Goal: Contribute content: Add original content to the website for others to see

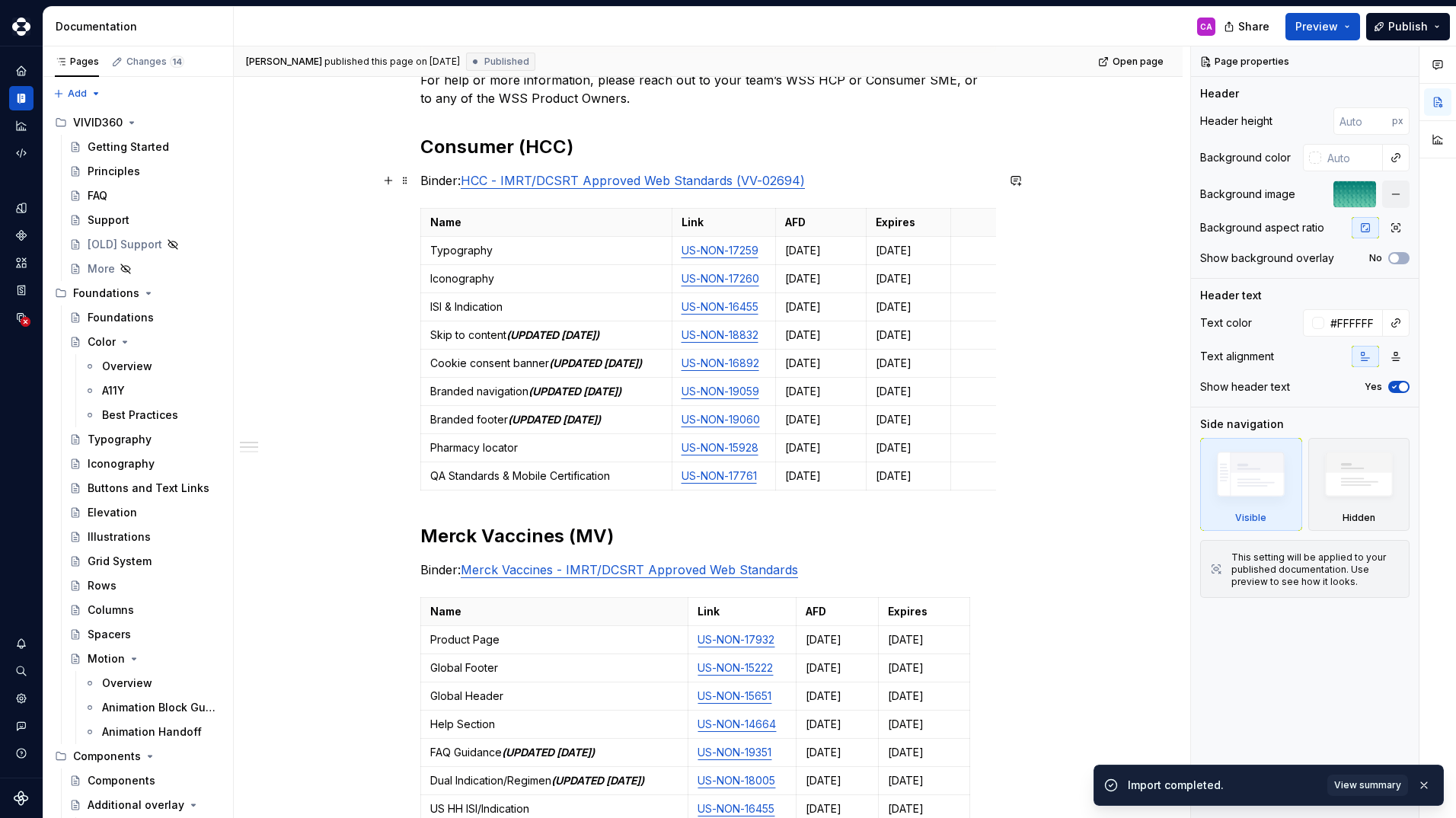
scroll to position [381, 0]
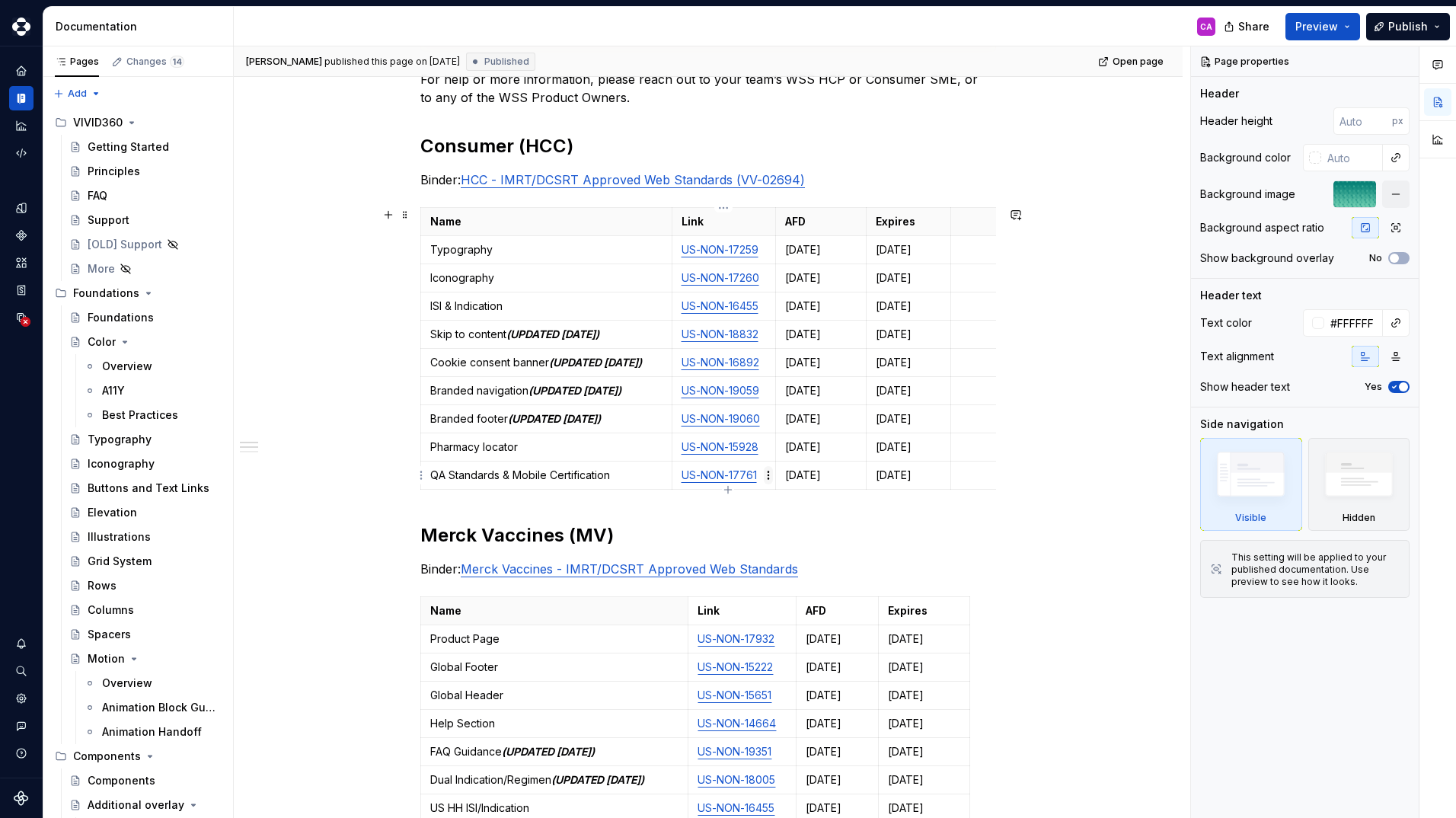
click at [767, 473] on html "Vivid 360 CA Design system data Documentation CA Share Preview Publish Pages Ch…" at bounding box center [728, 409] width 1456 height 818
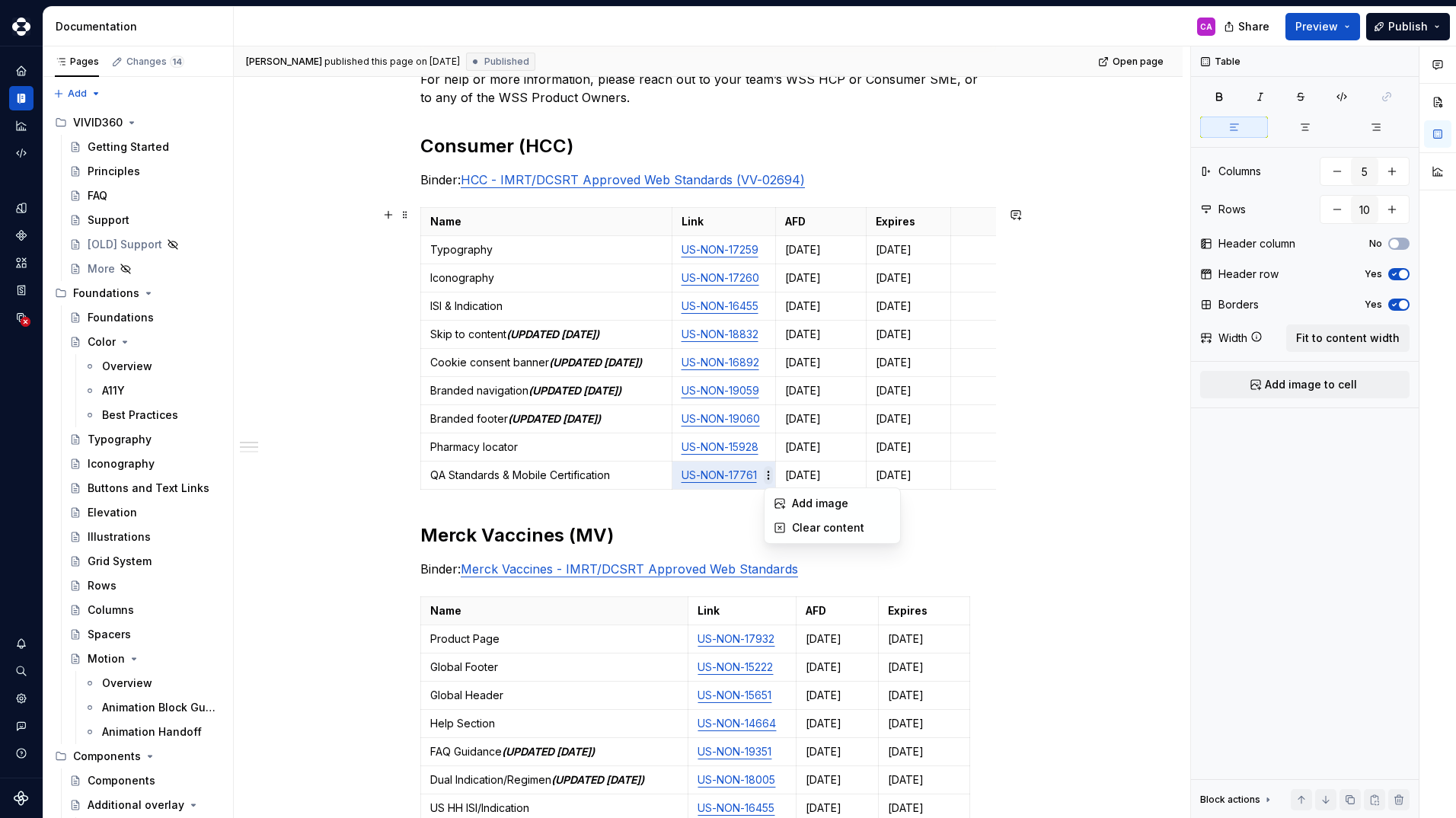
type textarea "*"
drag, startPoint x: 767, startPoint y: 473, endPoint x: 762, endPoint y: 484, distance: 12.1
click at [762, 484] on td "US-NON-17761" at bounding box center [723, 475] width 104 height 28
click at [769, 471] on html "Vivid 360 CA Design system data Documentation CA Share Preview Publish Pages Ch…" at bounding box center [728, 409] width 1456 height 818
click at [679, 473] on html "Vivid 360 CA Design system data Documentation CA Share Preview Publish Pages Ch…" at bounding box center [728, 409] width 1456 height 818
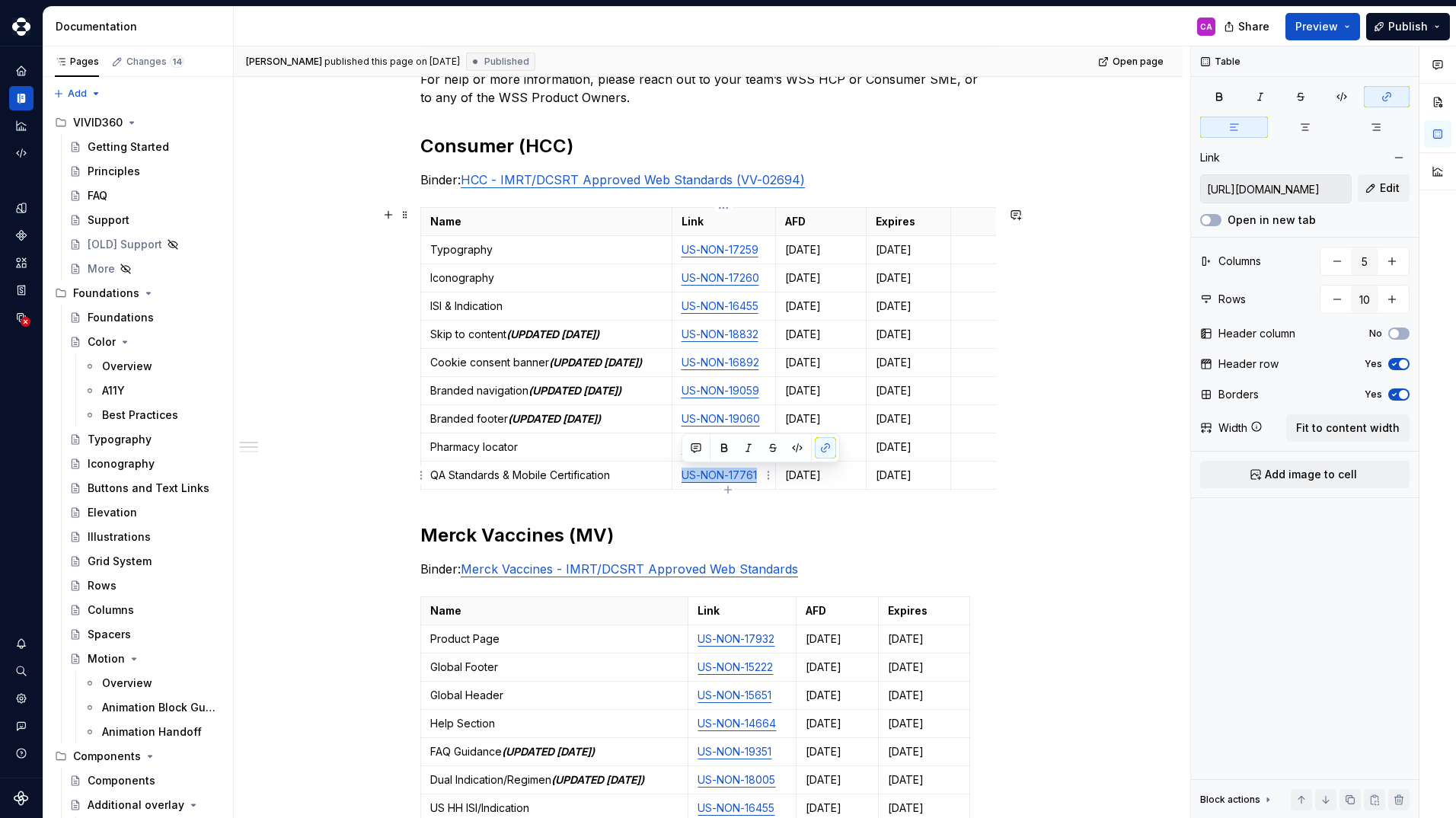
drag, startPoint x: 679, startPoint y: 473, endPoint x: 763, endPoint y: 472, distance: 84.0
click at [763, 472] on td "US-NON-17761" at bounding box center [723, 475] width 104 height 28
click at [822, 447] on button "button" at bounding box center [825, 448] width 22 height 22
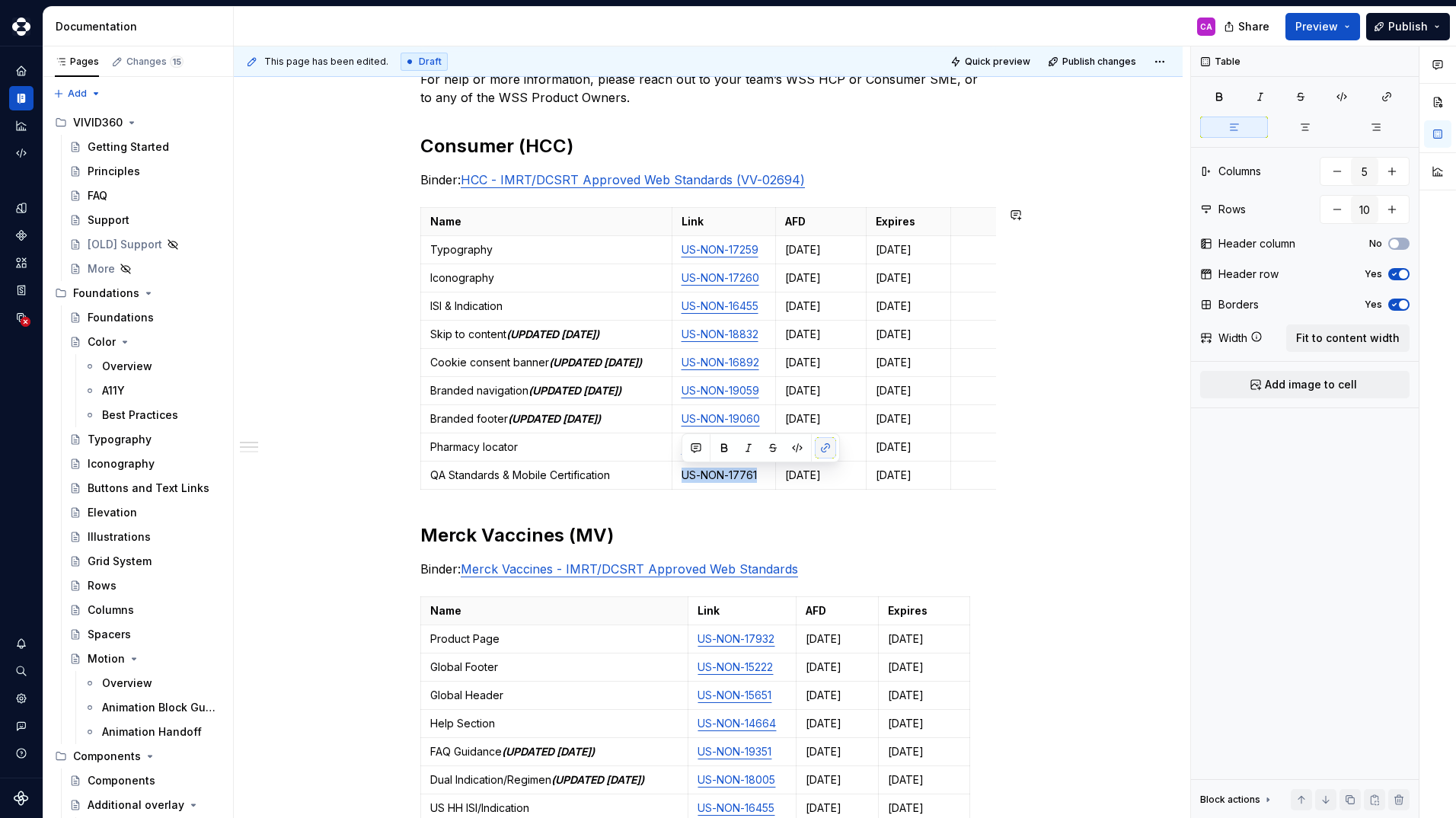
click at [822, 447] on button "button" at bounding box center [825, 448] width 22 height 22
click at [826, 448] on button "button" at bounding box center [825, 448] width 22 height 22
click at [828, 447] on button "button" at bounding box center [825, 448] width 22 height 22
click at [824, 444] on button "button" at bounding box center [825, 448] width 22 height 22
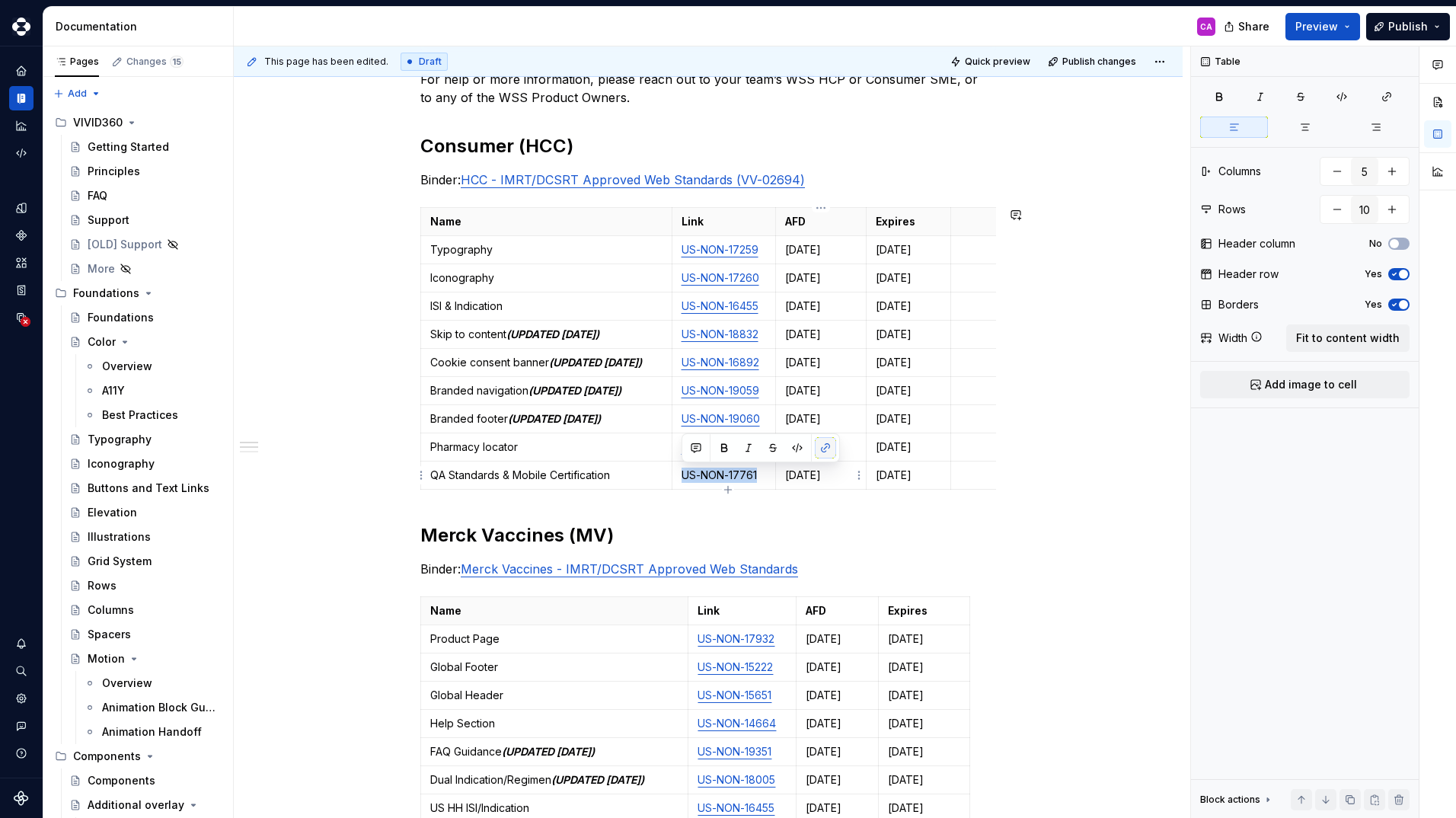
click at [824, 444] on button "button" at bounding box center [825, 448] width 22 height 22
click at [735, 473] on p "US-NON-17761" at bounding box center [724, 475] width 85 height 15
drag, startPoint x: 758, startPoint y: 480, endPoint x: 683, endPoint y: 474, distance: 75.2
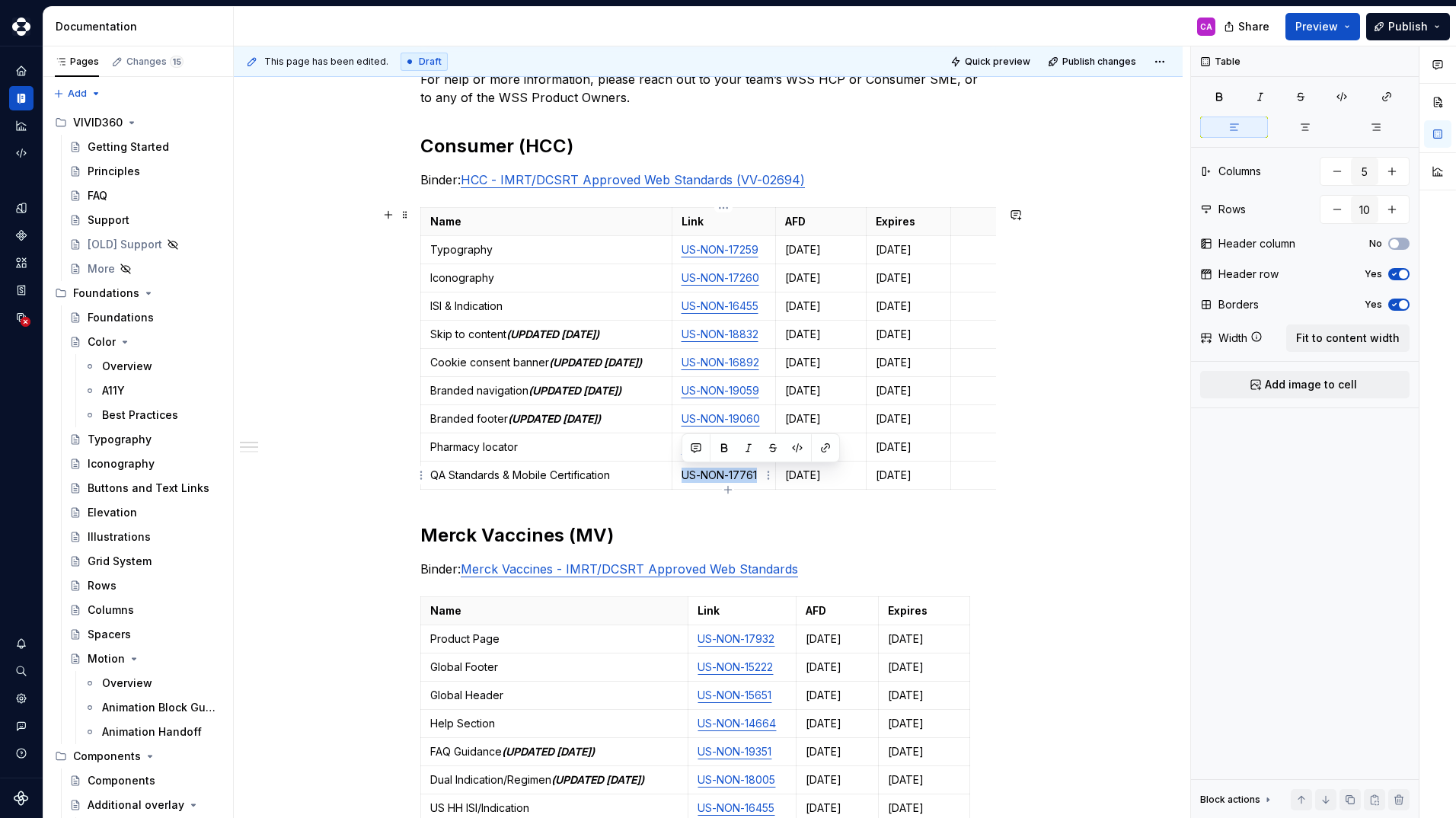
click at [683, 474] on p "US-NON-17761" at bounding box center [724, 475] width 85 height 15
click at [823, 447] on button "button" at bounding box center [825, 448] width 22 height 22
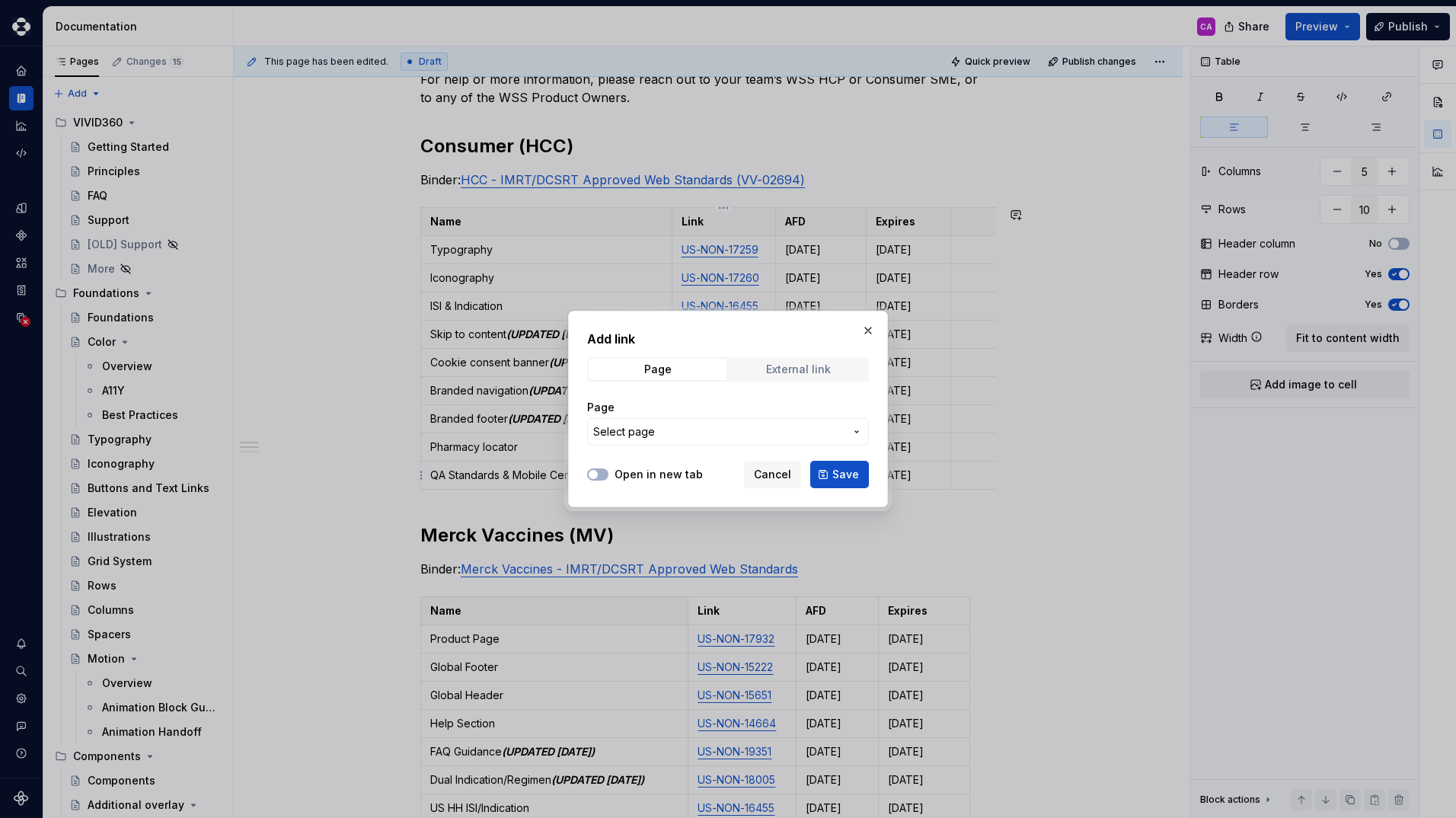
click at [793, 363] on div "External link" at bounding box center [798, 368] width 65 height 12
click at [638, 431] on input "URL" at bounding box center [728, 432] width 281 height 27
paste input "https://msd-promomats-ghh.veevavault.com/ui/#doc_info/2937949/2/0"
type input "https://msd-promomats-ghh.veevavault.com/ui/#doc_info/2937949/2/0"
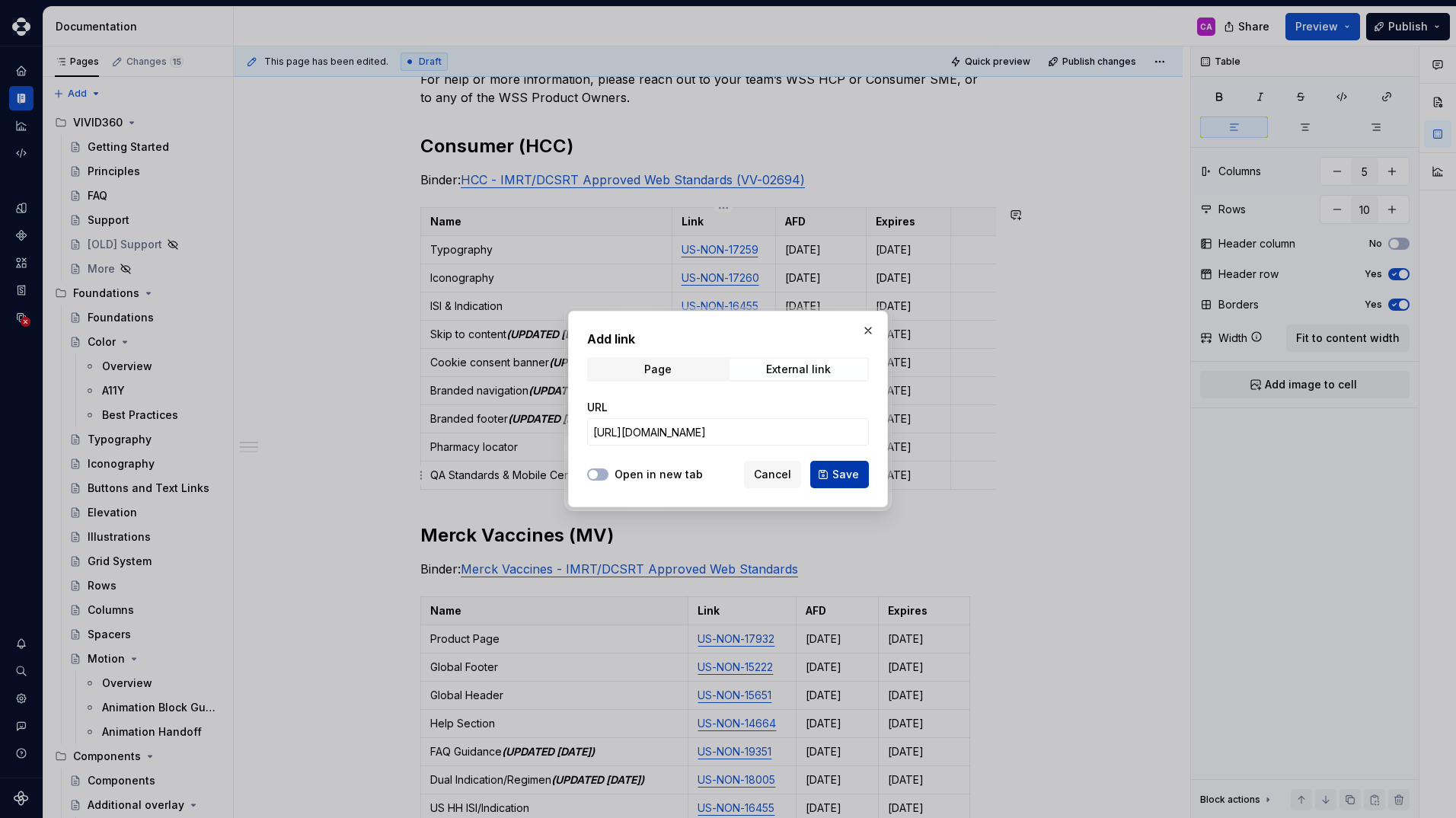
click at [838, 472] on span "Save" at bounding box center [845, 474] width 26 height 15
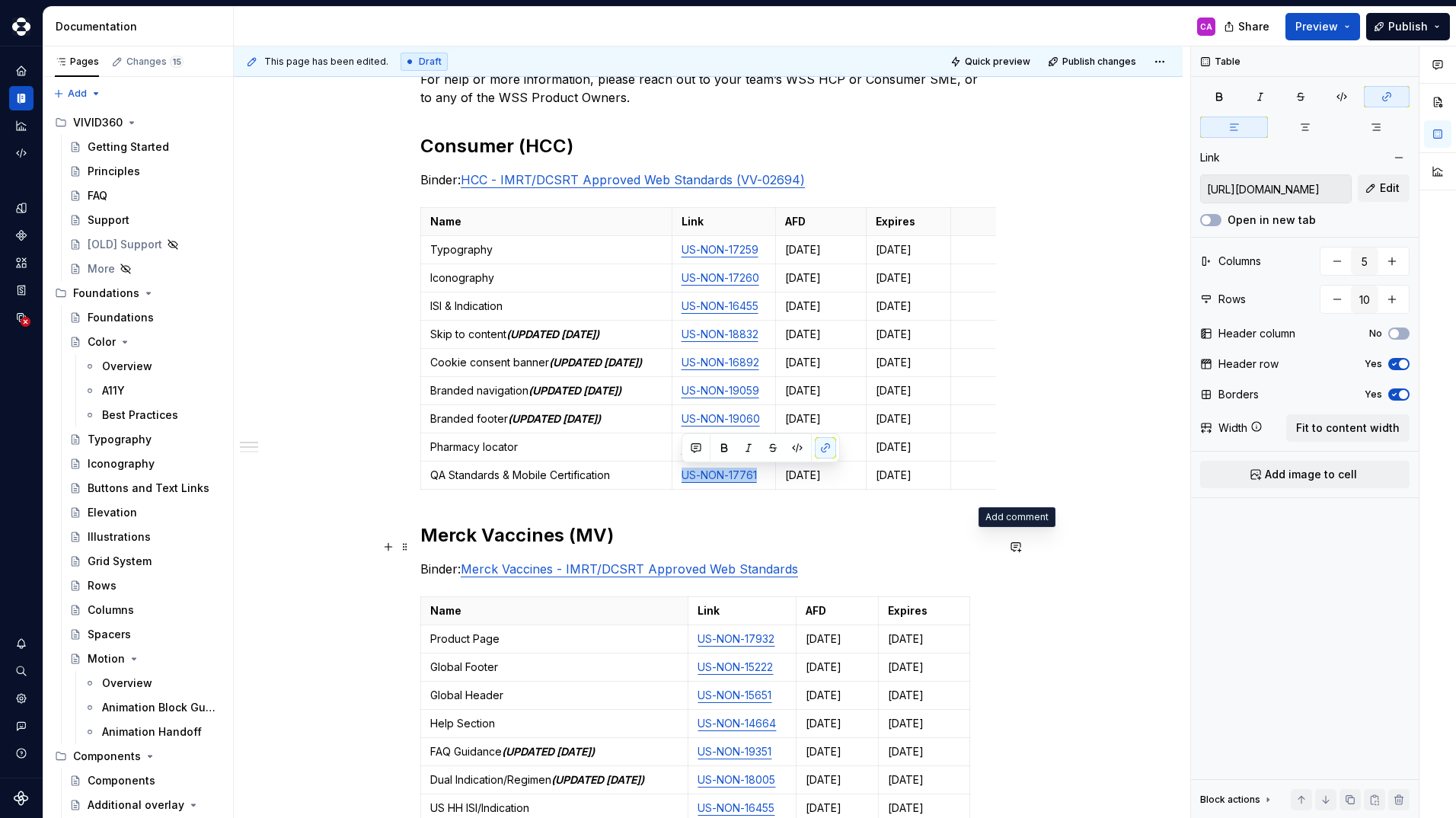
click at [1014, 556] on button "button" at bounding box center [1016, 547] width 22 height 22
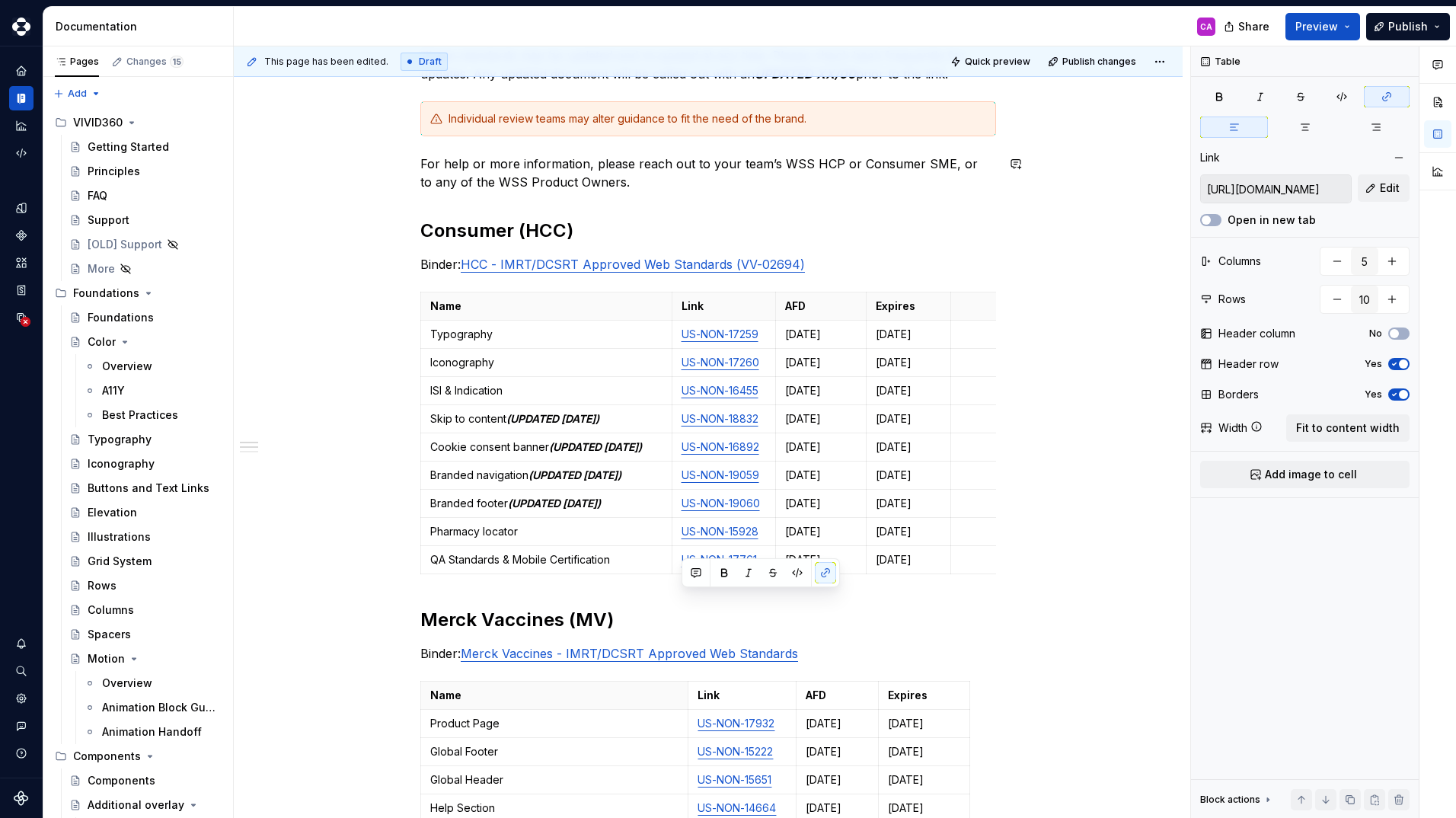
scroll to position [228, 0]
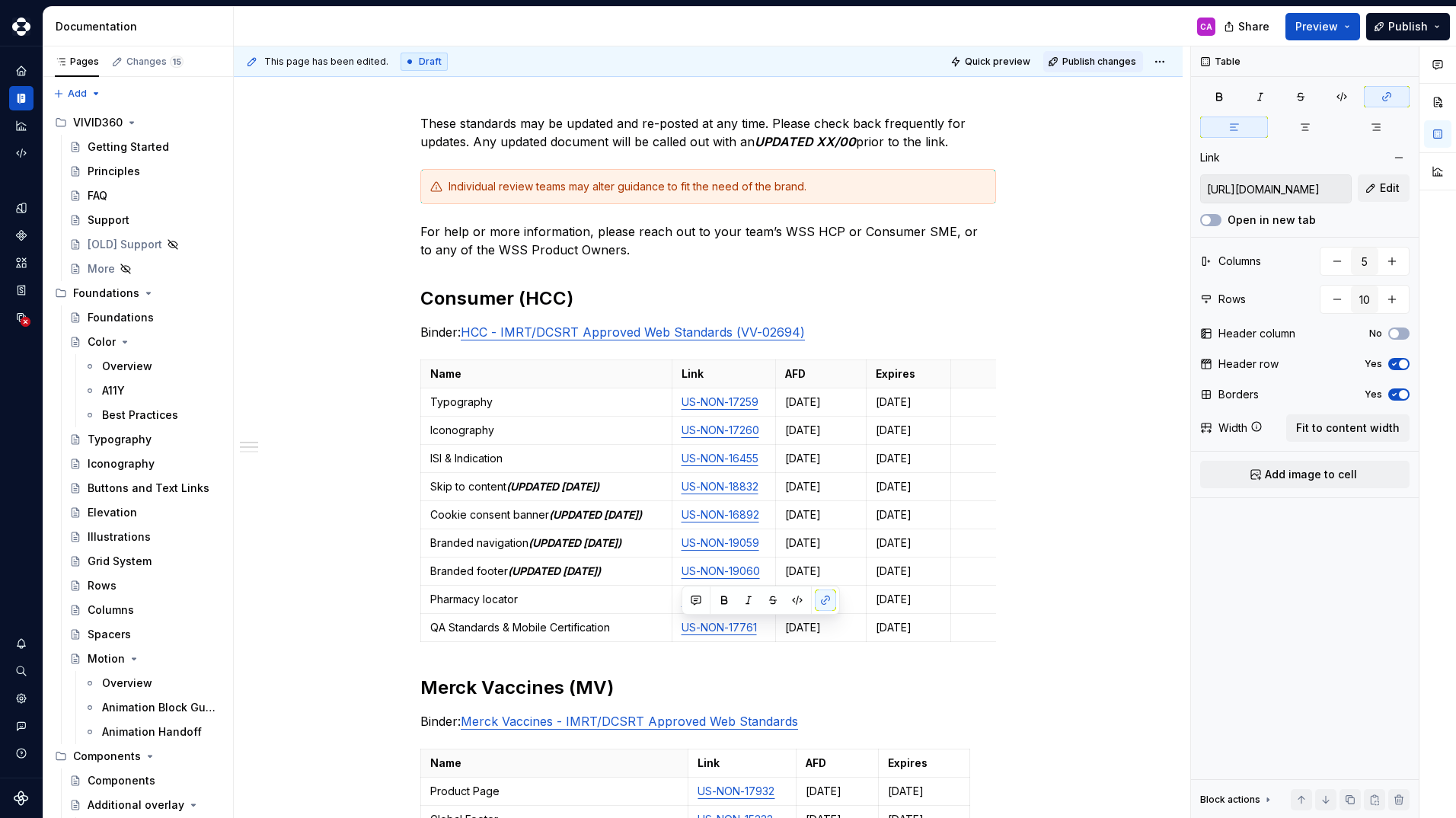
click at [1091, 62] on span "Publish changes" at bounding box center [1099, 61] width 74 height 12
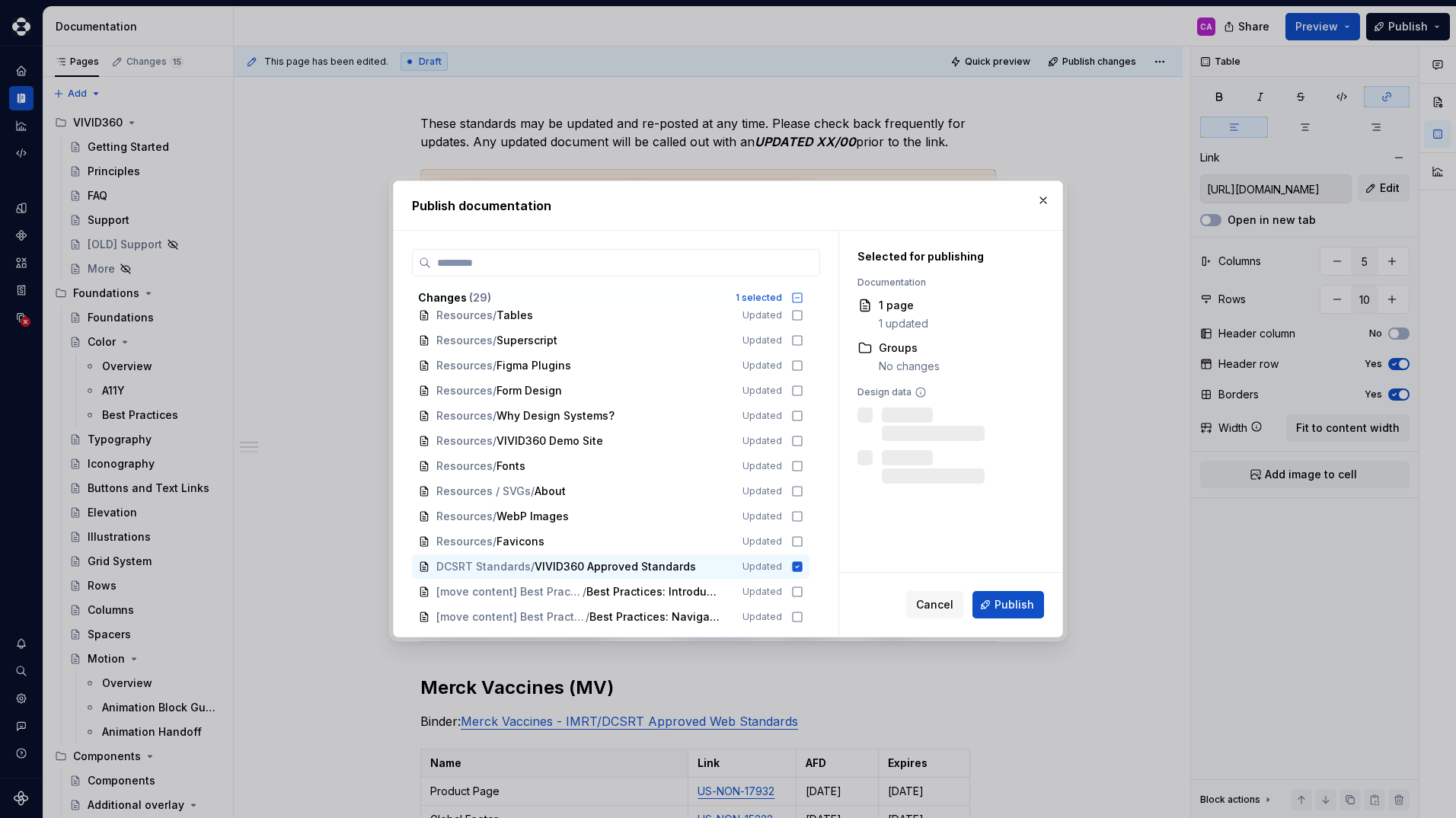
scroll to position [405, 0]
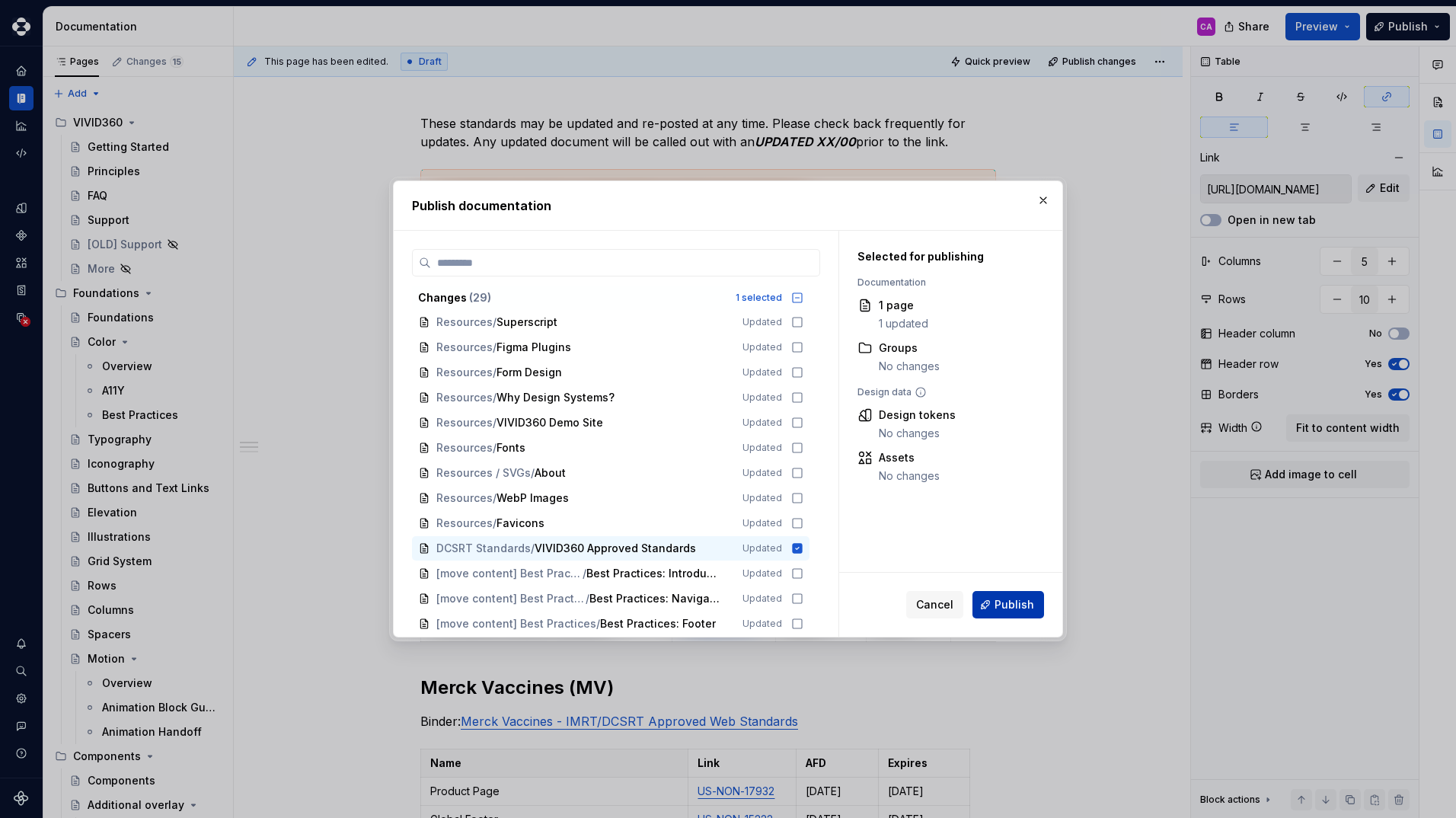
click at [1022, 607] on span "Publish" at bounding box center [1014, 604] width 40 height 15
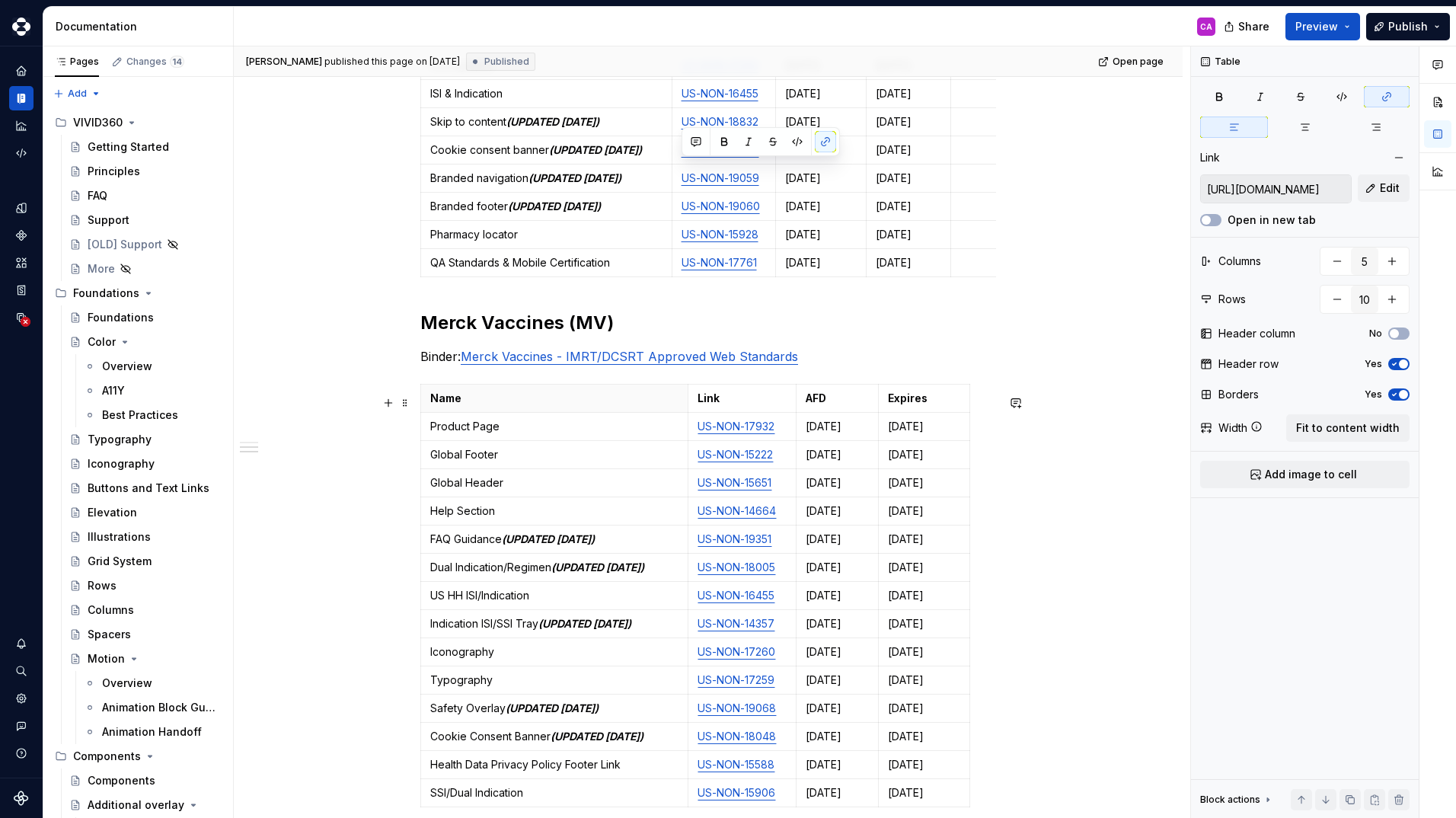
scroll to position [761, 0]
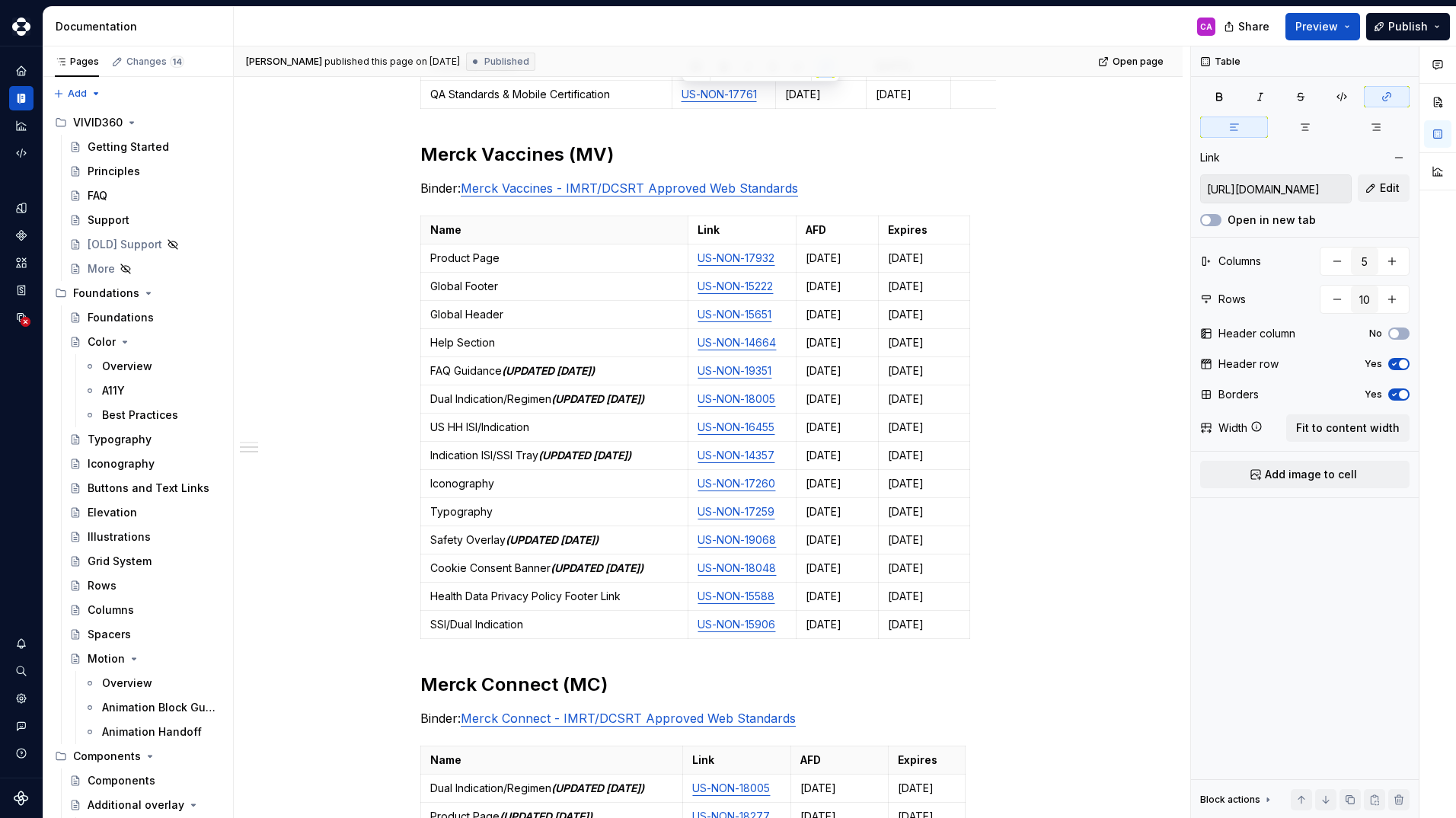
type textarea "*"
click at [785, 354] on html "Vivid 360 CA Design system data Documentation CA Share Preview Publish Pages Ch…" at bounding box center [728, 409] width 1456 height 818
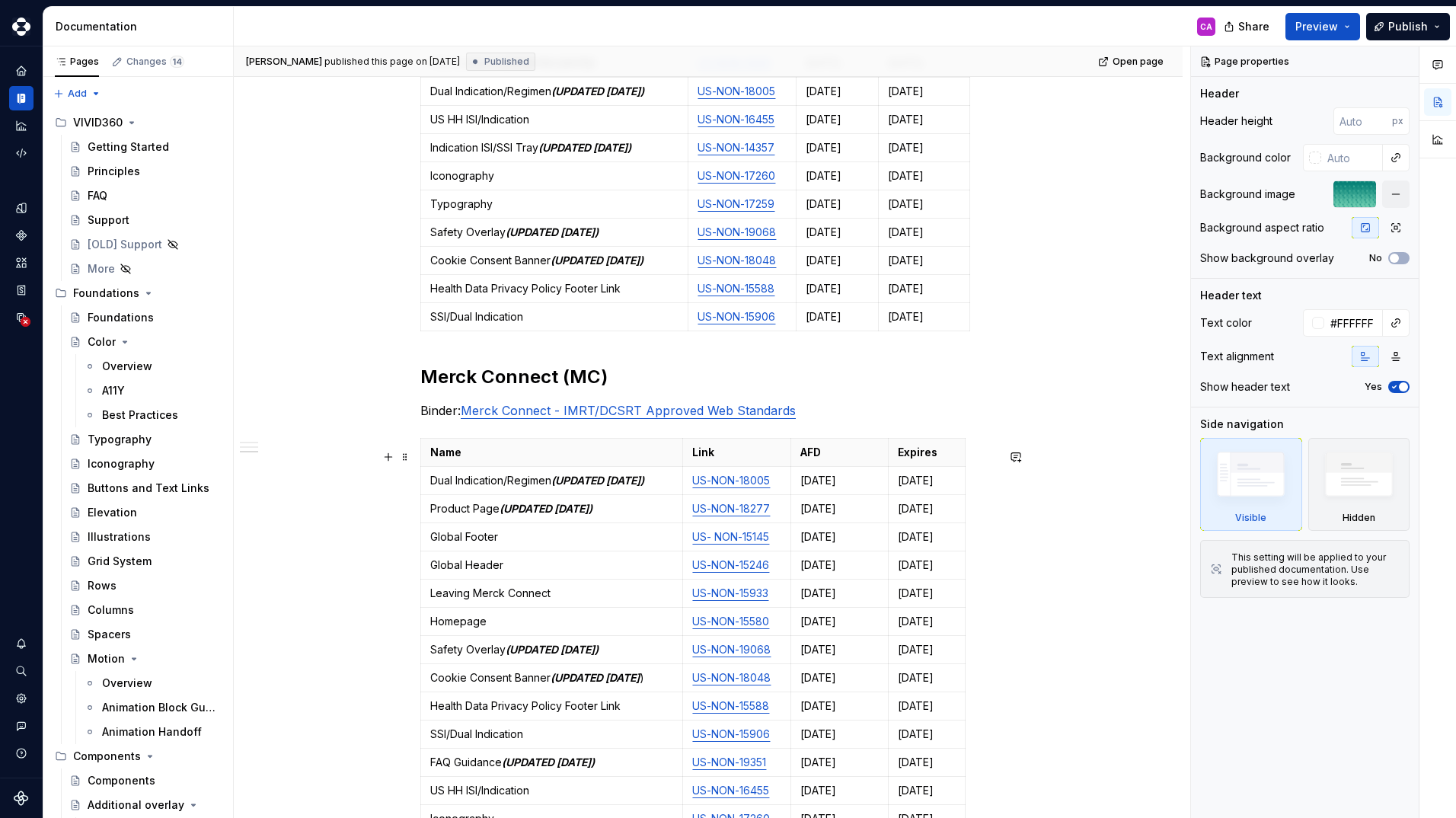
scroll to position [812, 0]
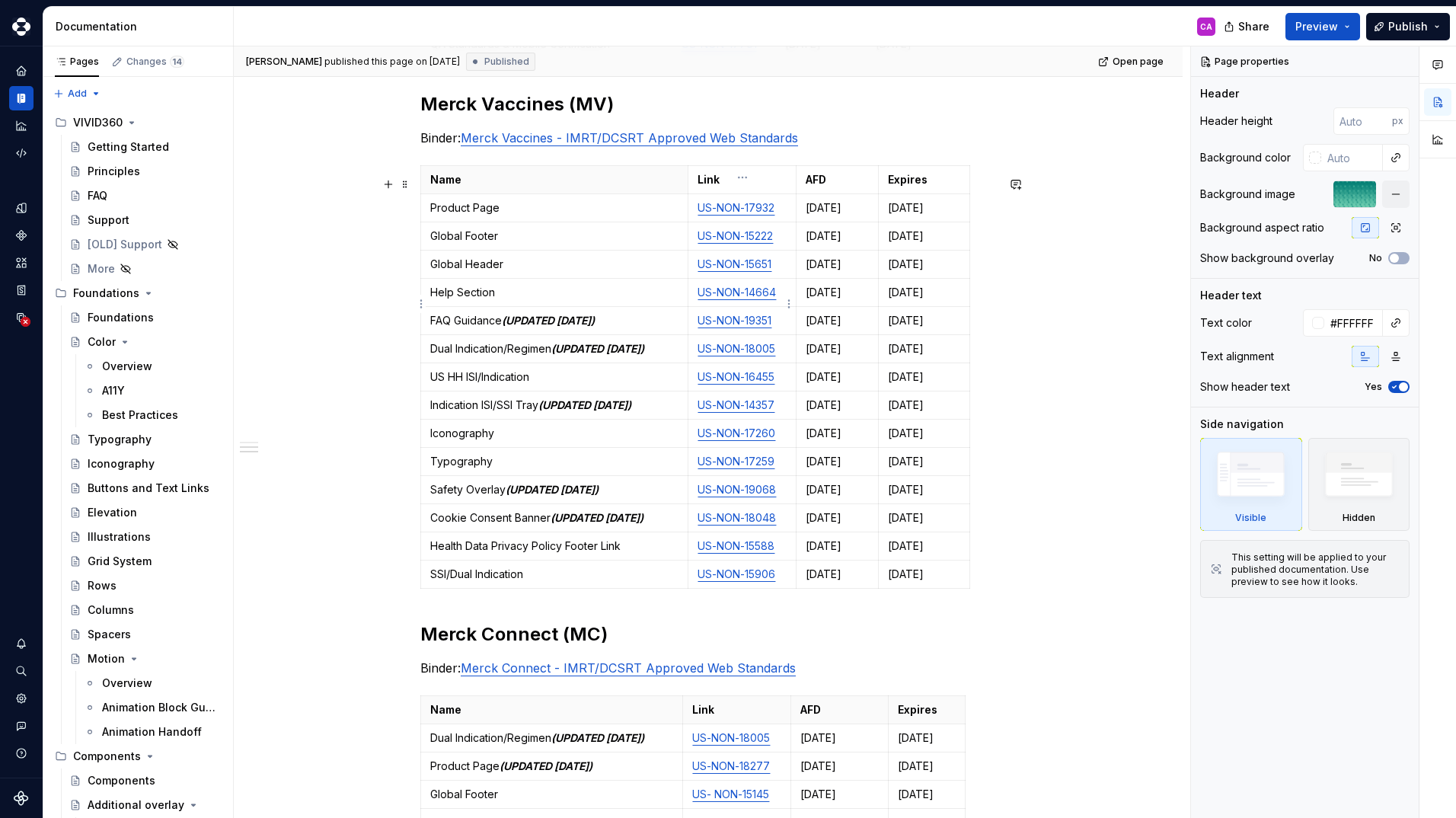
type textarea "*"
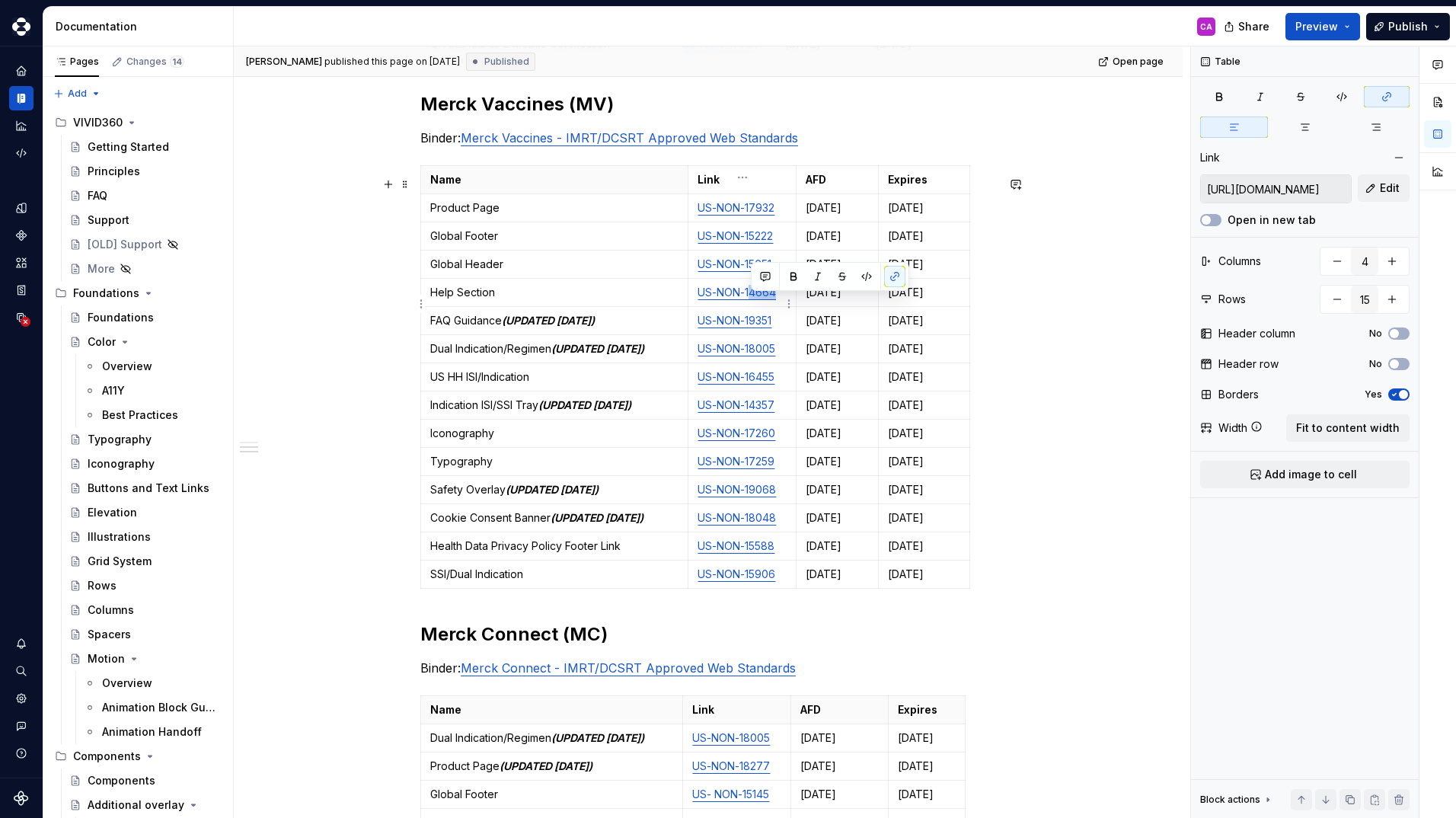
drag, startPoint x: 779, startPoint y: 303, endPoint x: 753, endPoint y: 302, distance: 26.0
click at [753, 300] on p "US-NON-14664" at bounding box center [742, 292] width 89 height 15
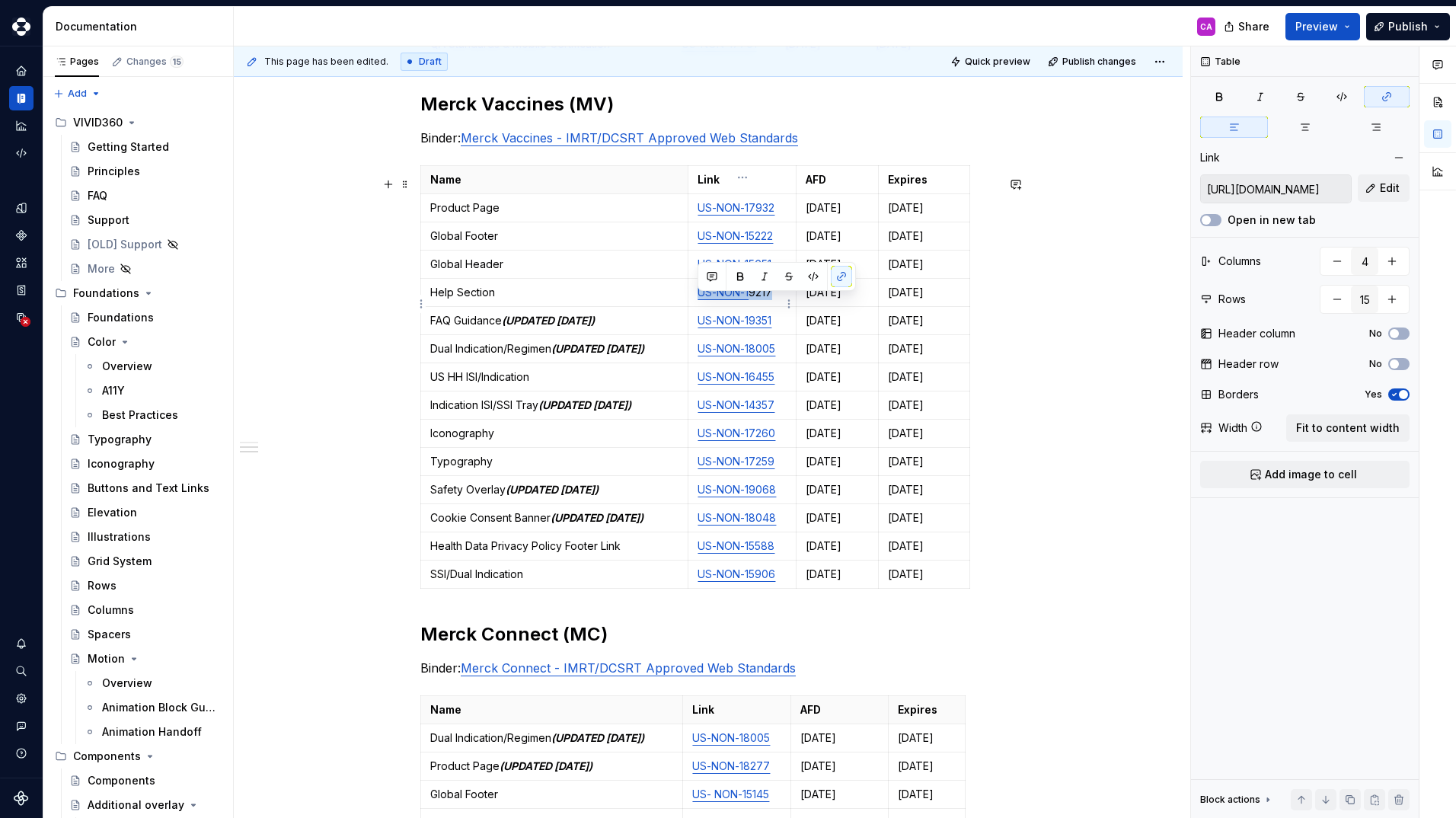
drag, startPoint x: 775, startPoint y: 305, endPoint x: 699, endPoint y: 306, distance: 76.0
click at [699, 300] on p "US-NON-1 9217" at bounding box center [742, 292] width 89 height 15
copy p "US-NON-1 9217"
type textarea "*"
click at [842, 277] on button "button" at bounding box center [842, 277] width 22 height 22
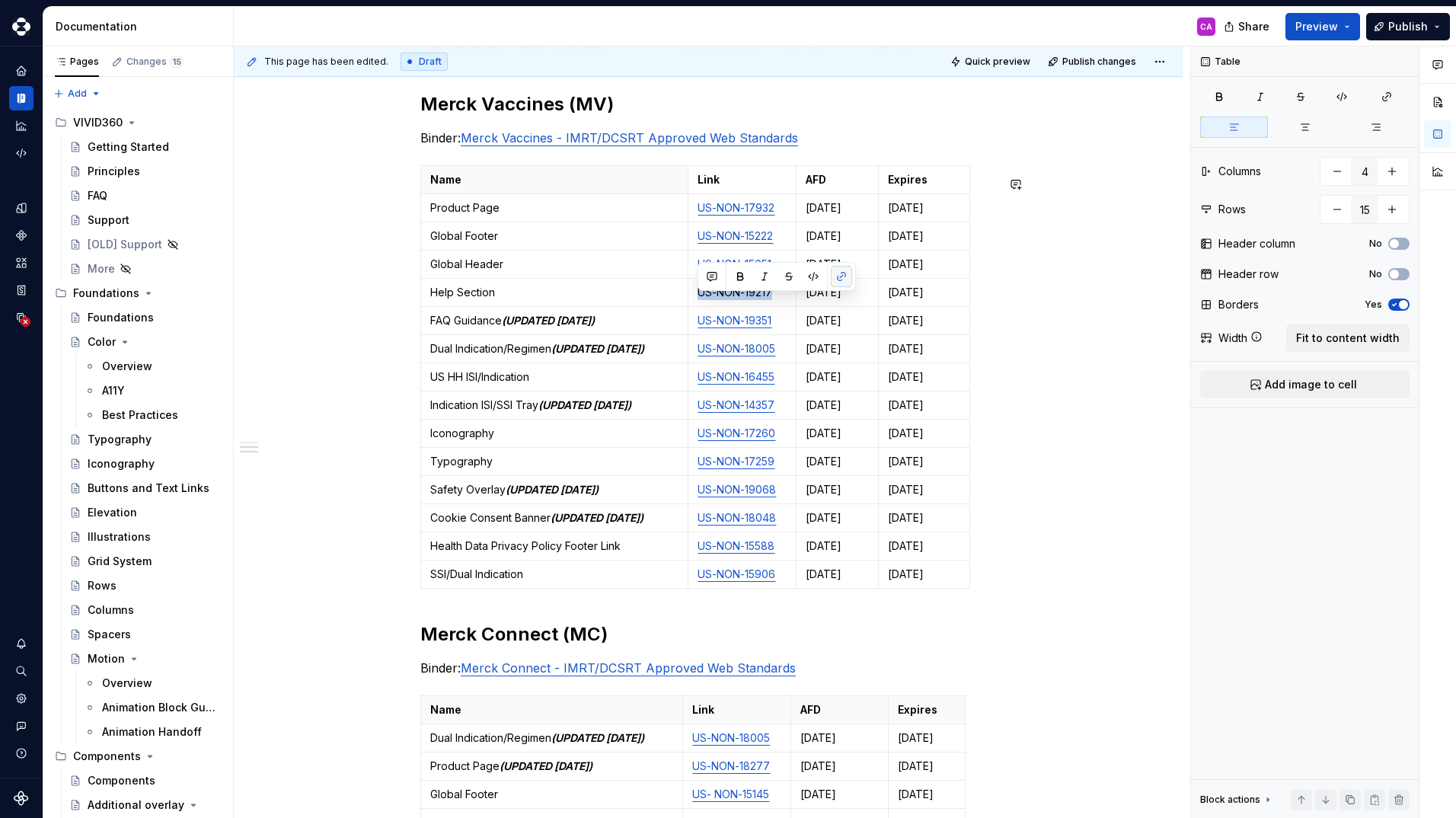
click at [842, 277] on button "button" at bounding box center [842, 277] width 22 height 22
click at [783, 300] on p "US-NON-19217" at bounding box center [742, 292] width 89 height 15
click at [779, 300] on p "US-NON-19217" at bounding box center [742, 292] width 89 height 15
drag, startPoint x: 779, startPoint y: 302, endPoint x: 686, endPoint y: 308, distance: 93.2
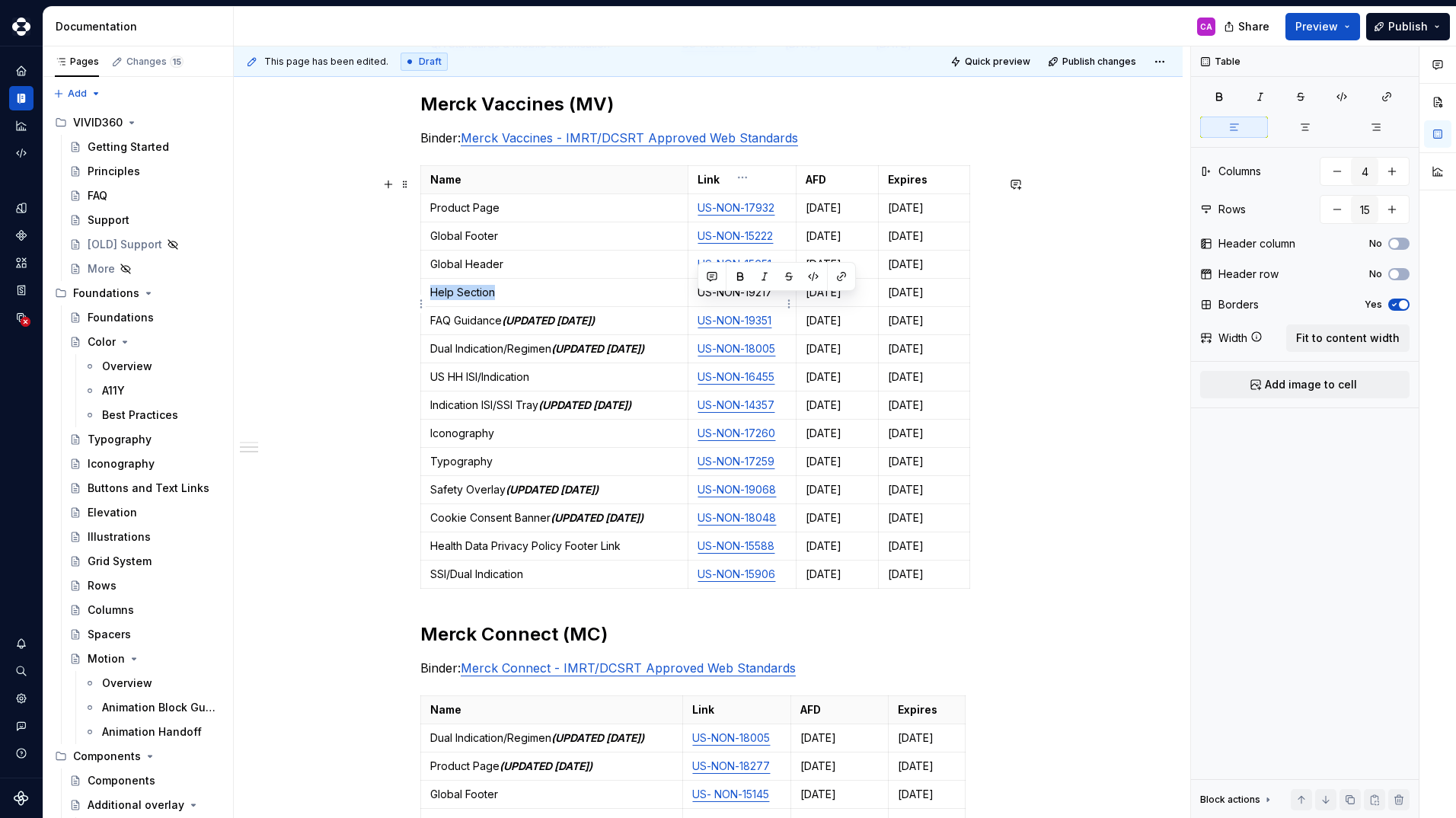
click at [686, 307] on tr "Help Section US-NON-19217 [DATE] [DATE]" at bounding box center [695, 292] width 549 height 28
drag, startPoint x: 698, startPoint y: 303, endPoint x: 776, endPoint y: 305, distance: 78.0
click at [776, 300] on p "US-NON-19217" at bounding box center [742, 292] width 89 height 15
click at [841, 280] on button "button" at bounding box center [842, 277] width 22 height 22
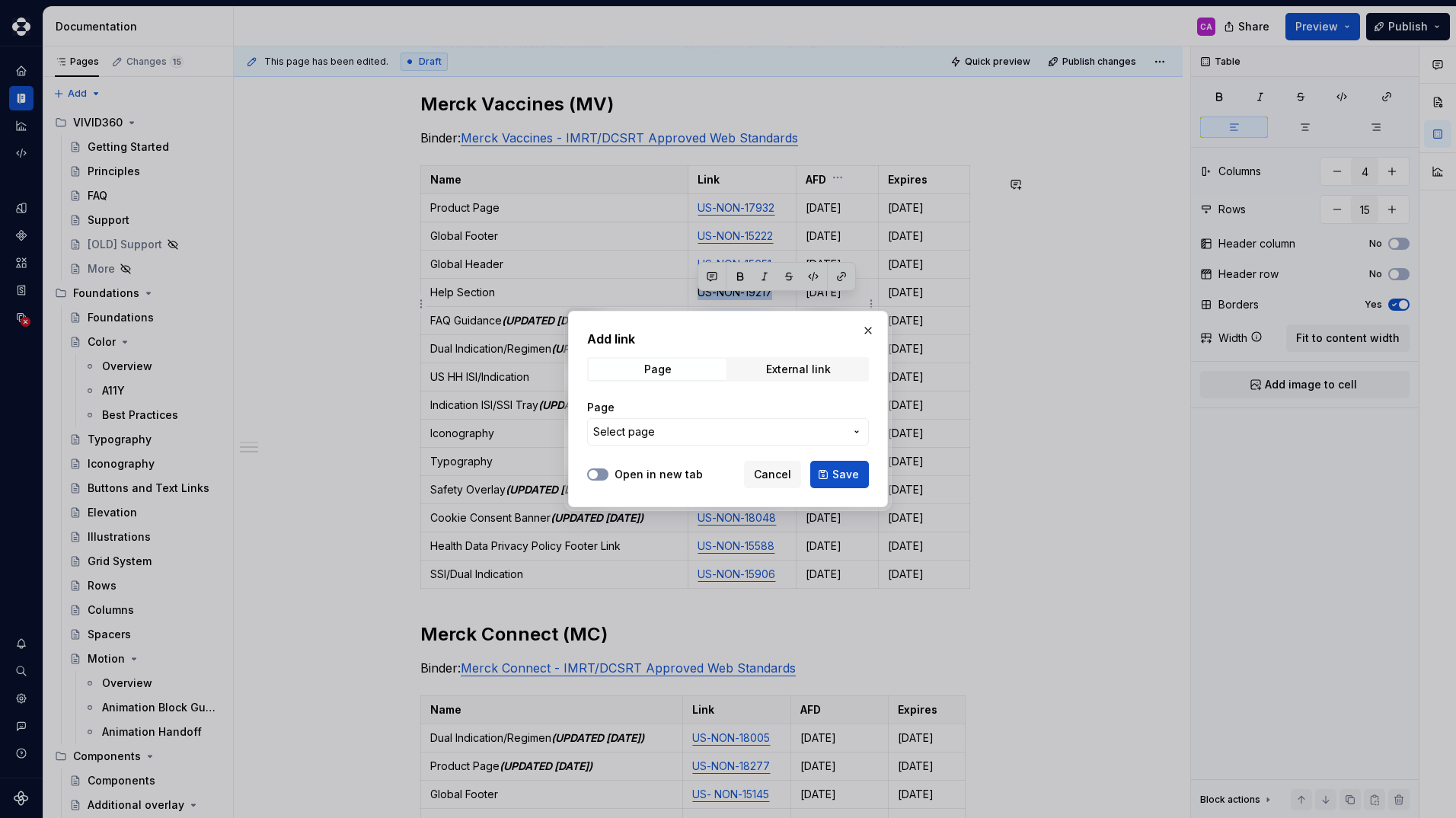
click at [605, 474] on button "Open in new tab" at bounding box center [598, 473] width 22 height 12
click at [776, 367] on div "External link" at bounding box center [798, 368] width 65 height 12
paste input "[URL][DOMAIN_NAME],"
type input "[URL][DOMAIN_NAME],"
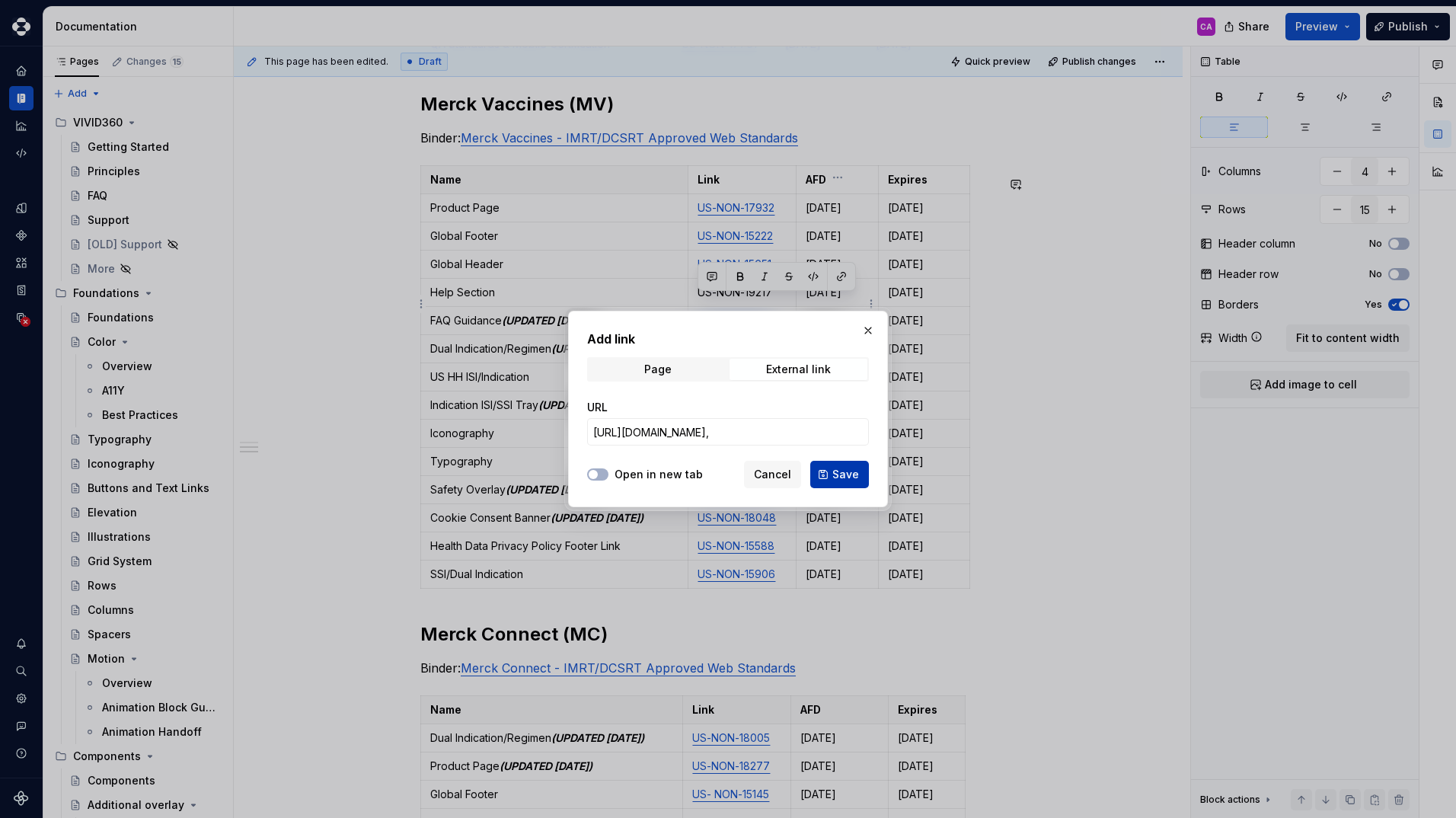
scroll to position [0, 0]
click at [842, 473] on span "Save" at bounding box center [845, 474] width 26 height 15
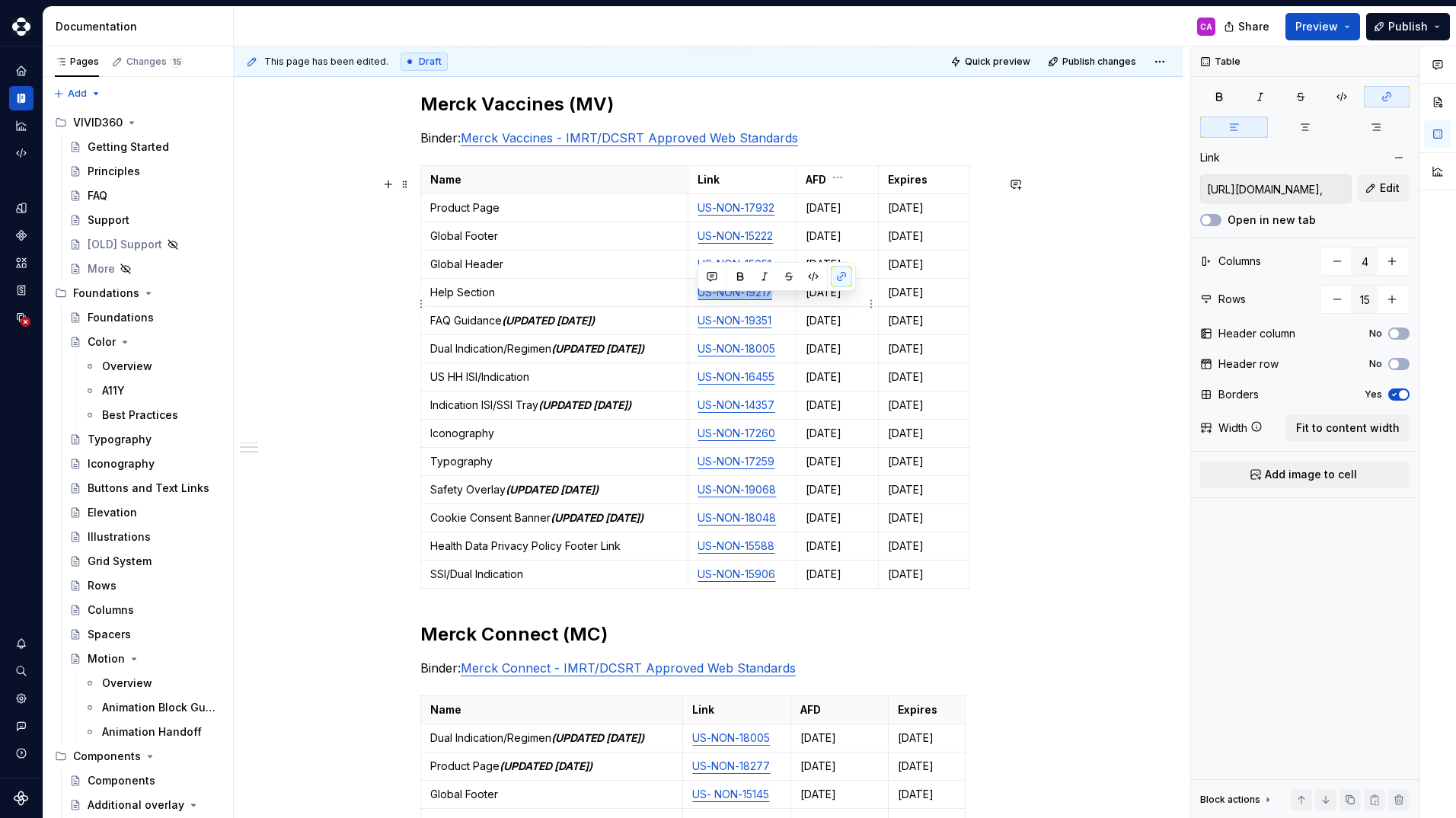
click at [823, 300] on p "[DATE]" at bounding box center [837, 292] width 63 height 15
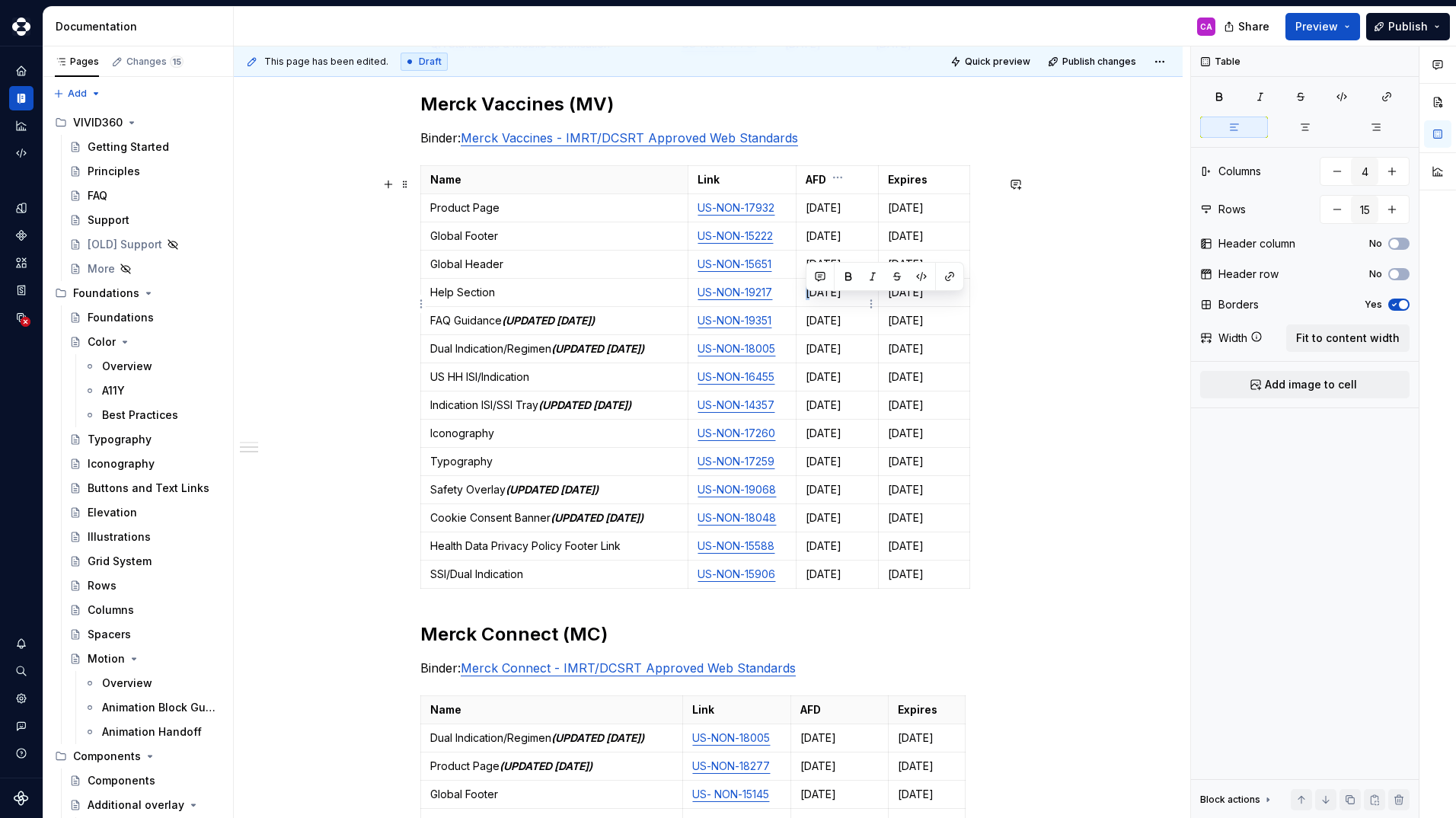
click at [806, 300] on p "[DATE]" at bounding box center [837, 292] width 63 height 15
click at [816, 300] on p "[DATE]" at bounding box center [837, 292] width 63 height 15
drag, startPoint x: 861, startPoint y: 300, endPoint x: 850, endPoint y: 302, distance: 11.2
click at [850, 300] on p "[DATE]" at bounding box center [837, 292] width 63 height 15
click at [887, 306] on td "[DATE]" at bounding box center [924, 292] width 91 height 28
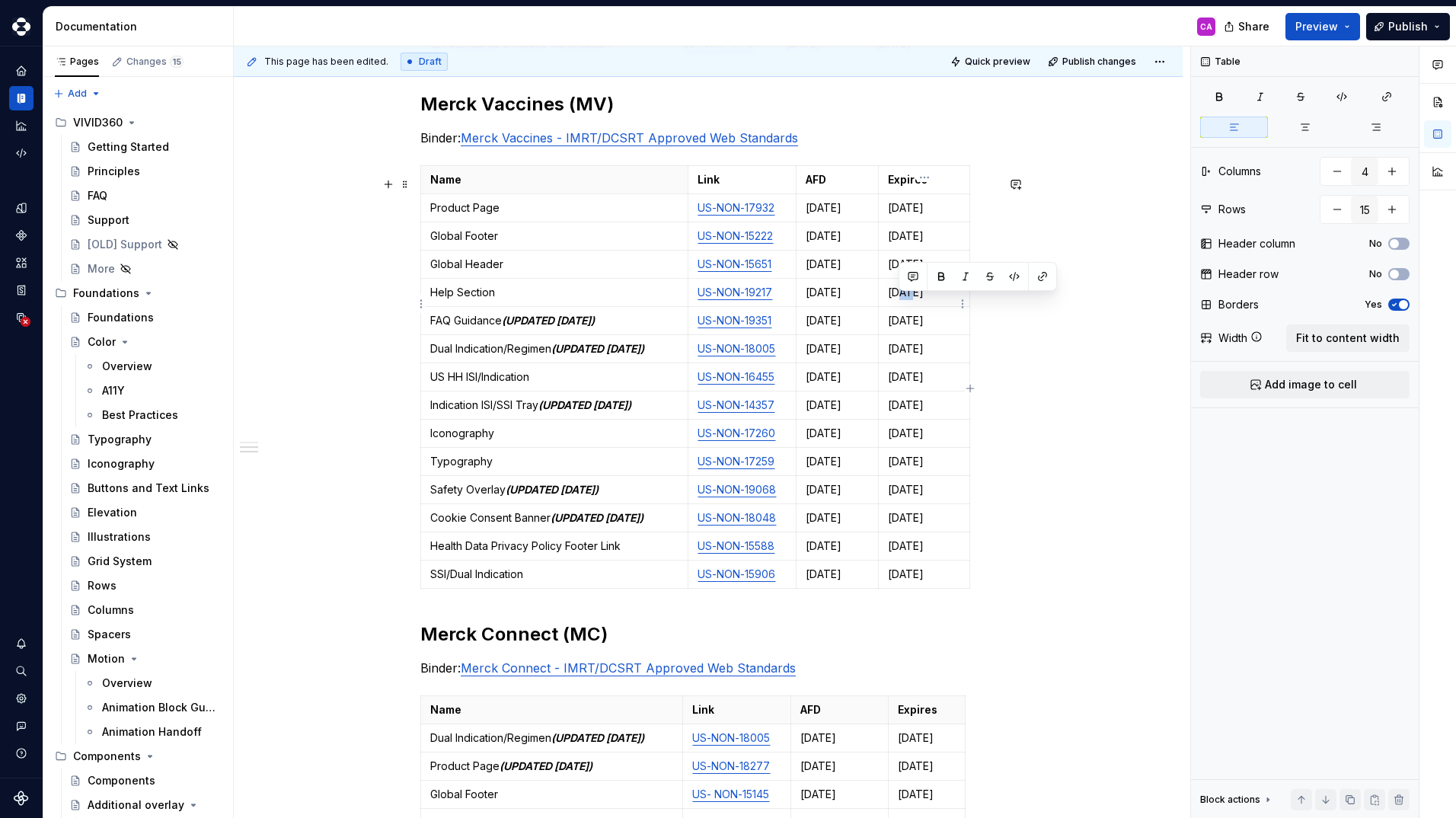
drag, startPoint x: 907, startPoint y: 304, endPoint x: 899, endPoint y: 304, distance: 8.0
click at [899, 300] on p "[DATE]" at bounding box center [924, 292] width 72 height 15
click at [929, 300] on p "[DATE]" at bounding box center [924, 292] width 72 height 15
click at [1043, 382] on div "These standards may be updated and re-posted at any time. Please check back fre…" at bounding box center [708, 442] width 948 height 1949
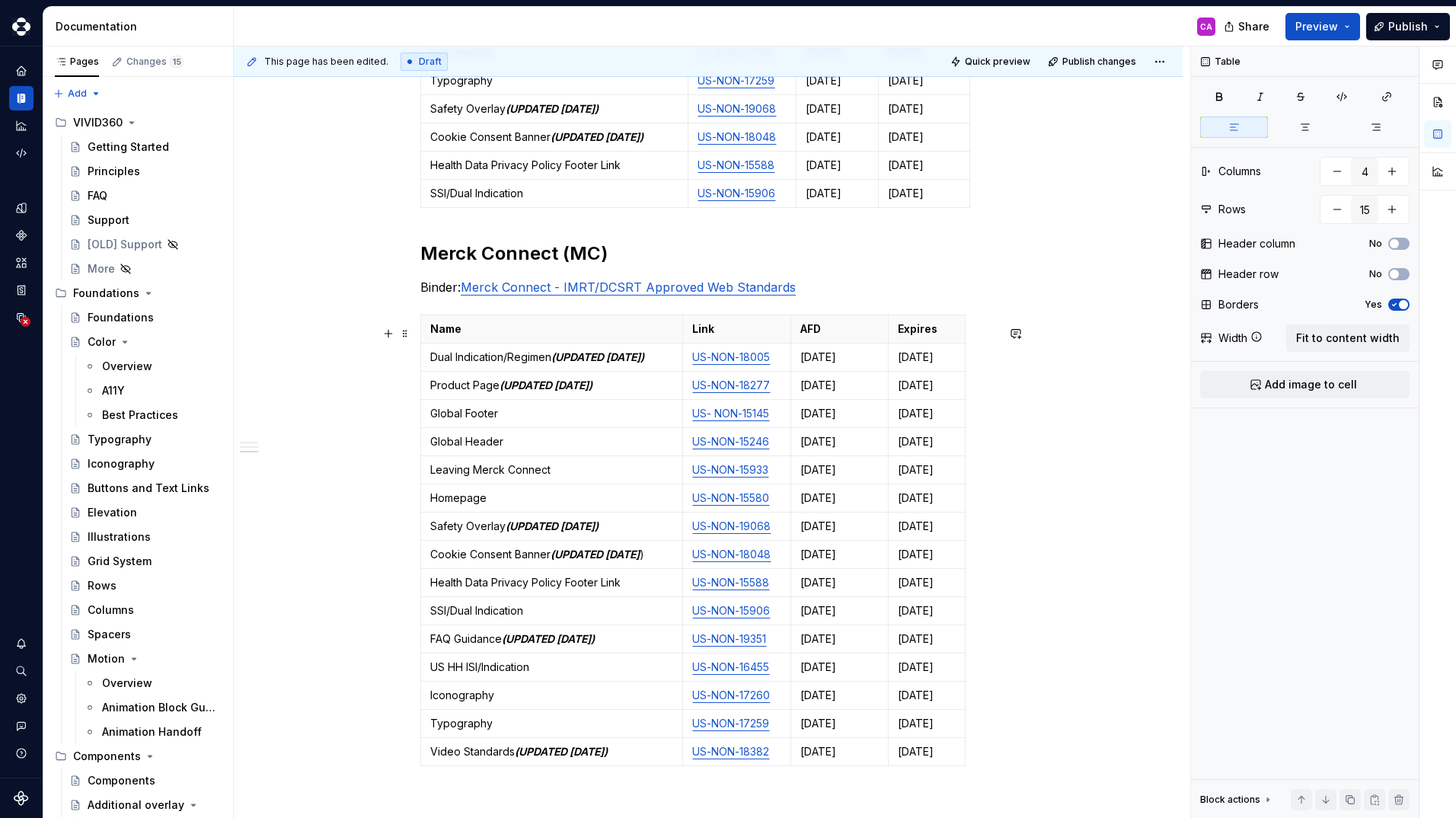
scroll to position [888, 0]
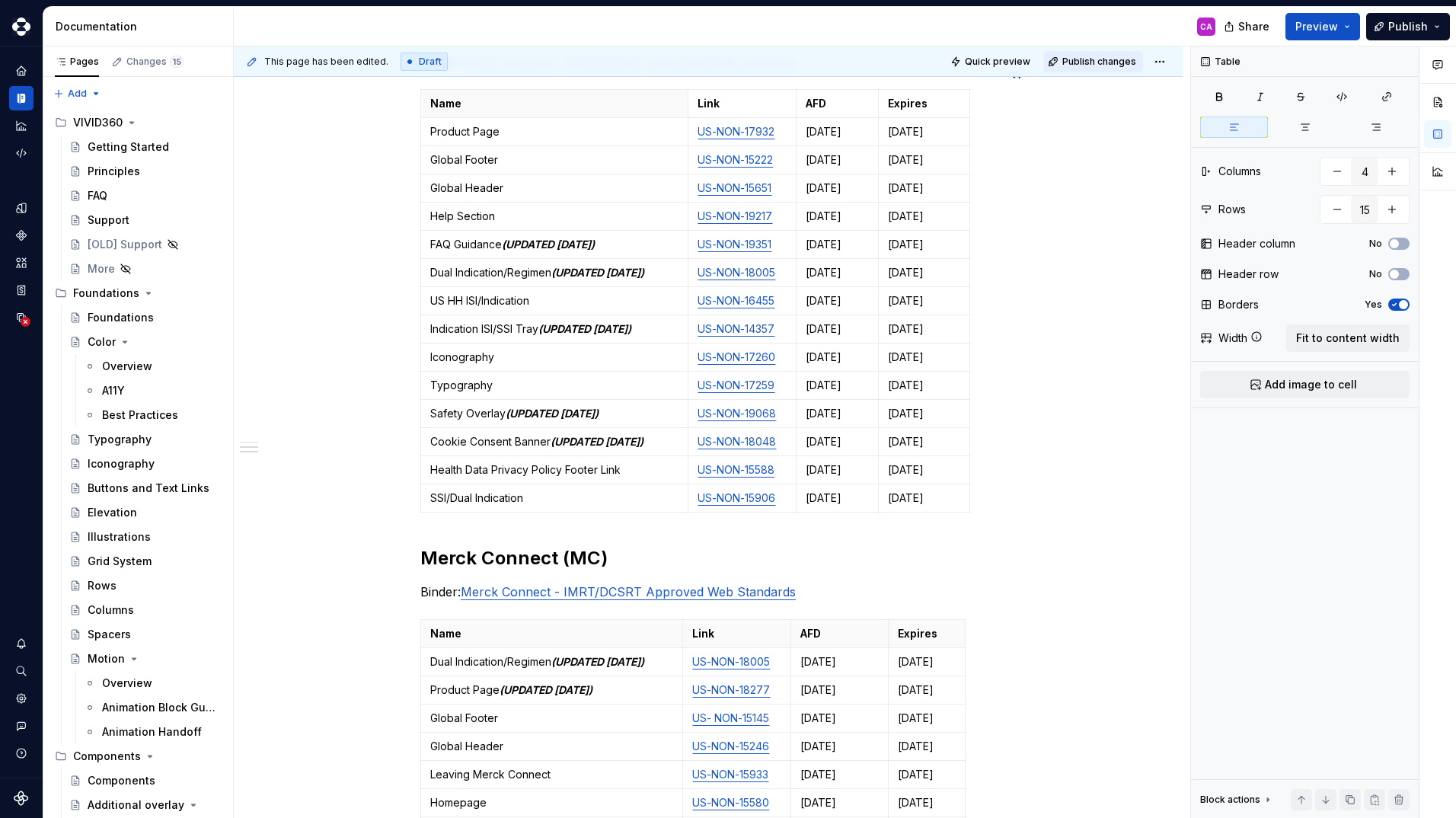
click at [1076, 63] on span "Publish changes" at bounding box center [1099, 61] width 74 height 12
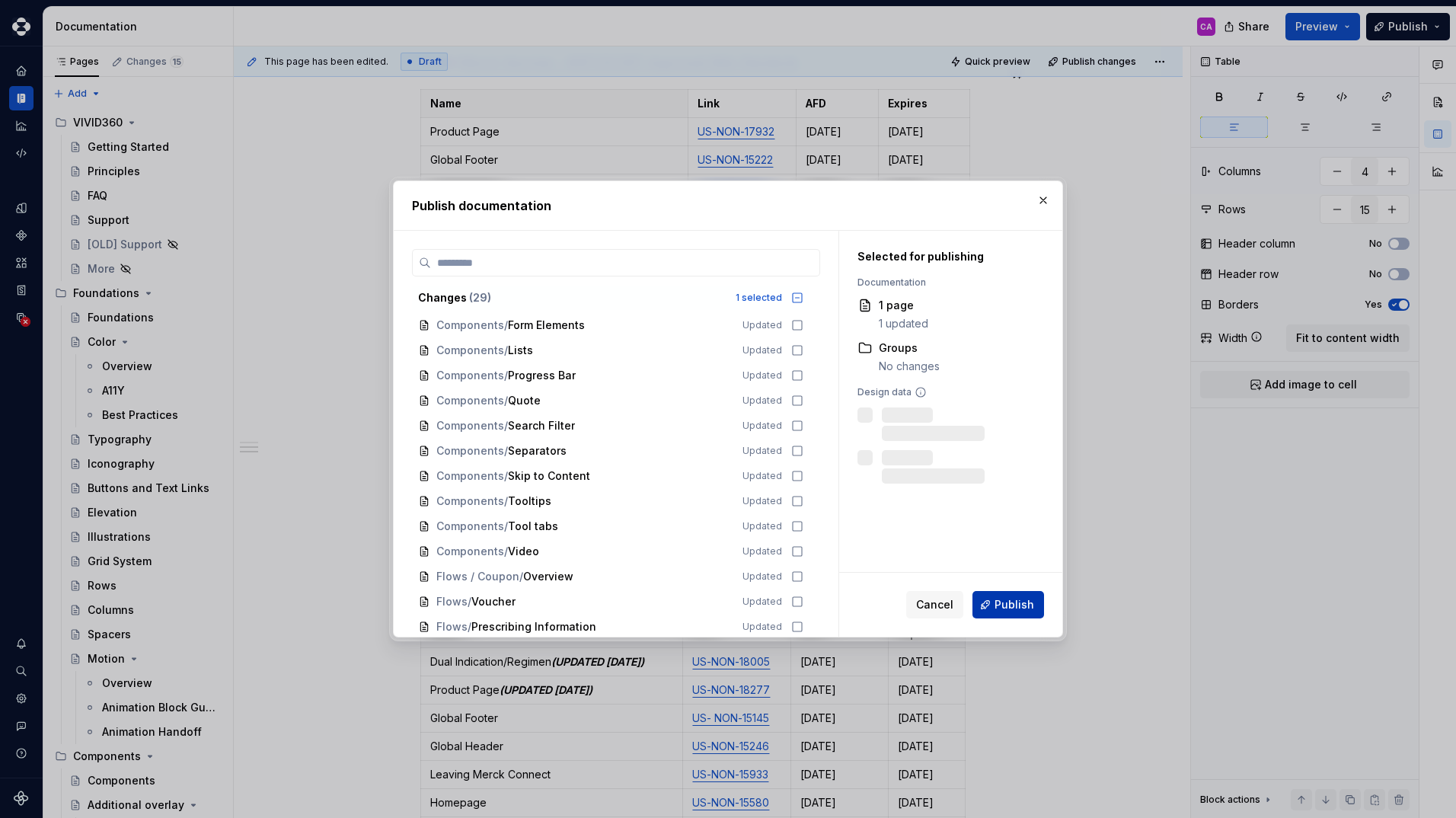
click at [1015, 607] on span "Publish" at bounding box center [1014, 604] width 40 height 15
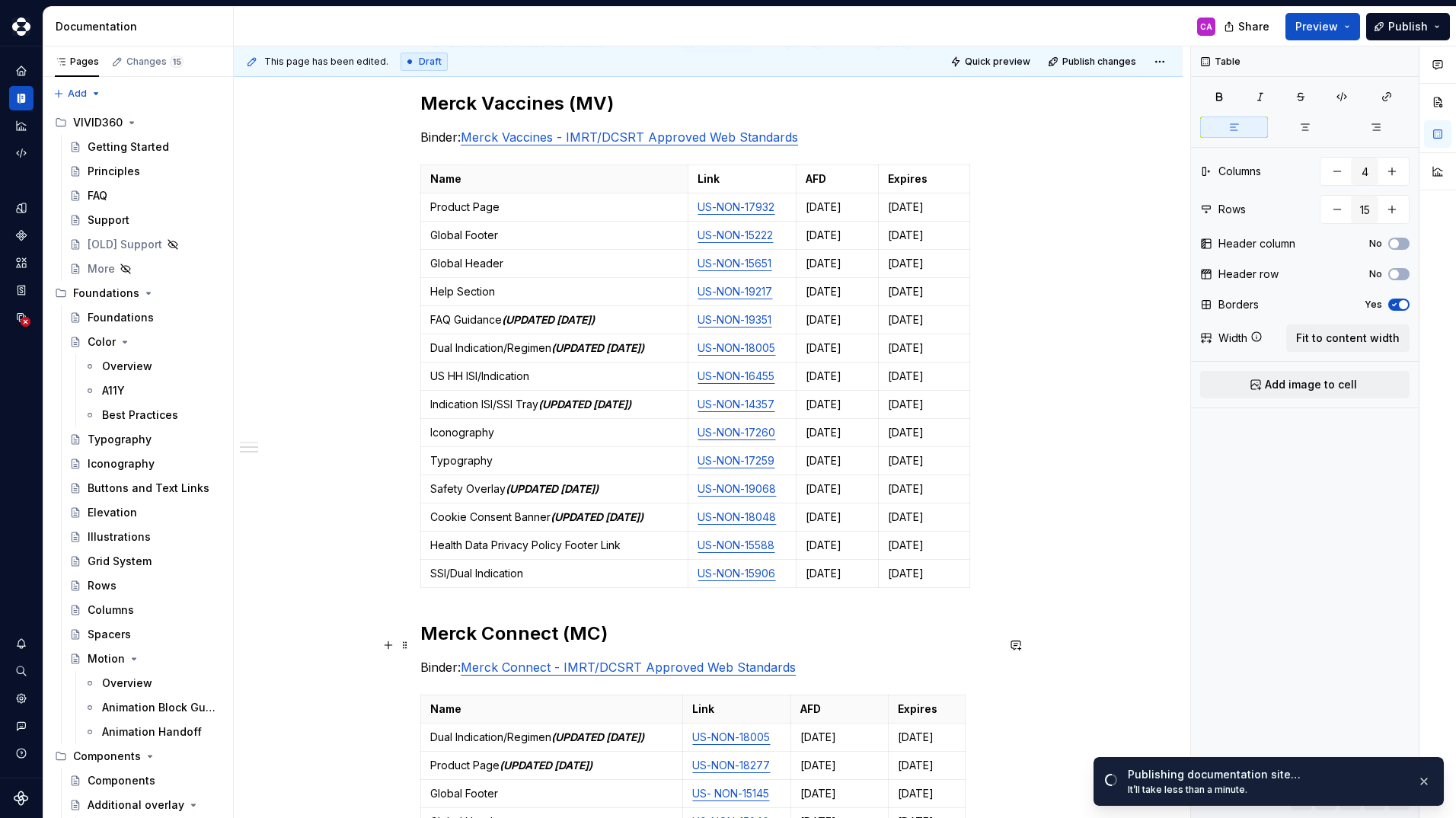
scroll to position [812, 0]
click at [526, 300] on p "Help Section" at bounding box center [554, 292] width 248 height 15
drag, startPoint x: 614, startPoint y: 305, endPoint x: 497, endPoint y: 300, distance: 117.1
click at [497, 300] on p "Help Section (UPDATED [DATE])" at bounding box center [554, 292] width 248 height 15
click at [564, 276] on button "button" at bounding box center [565, 277] width 22 height 22
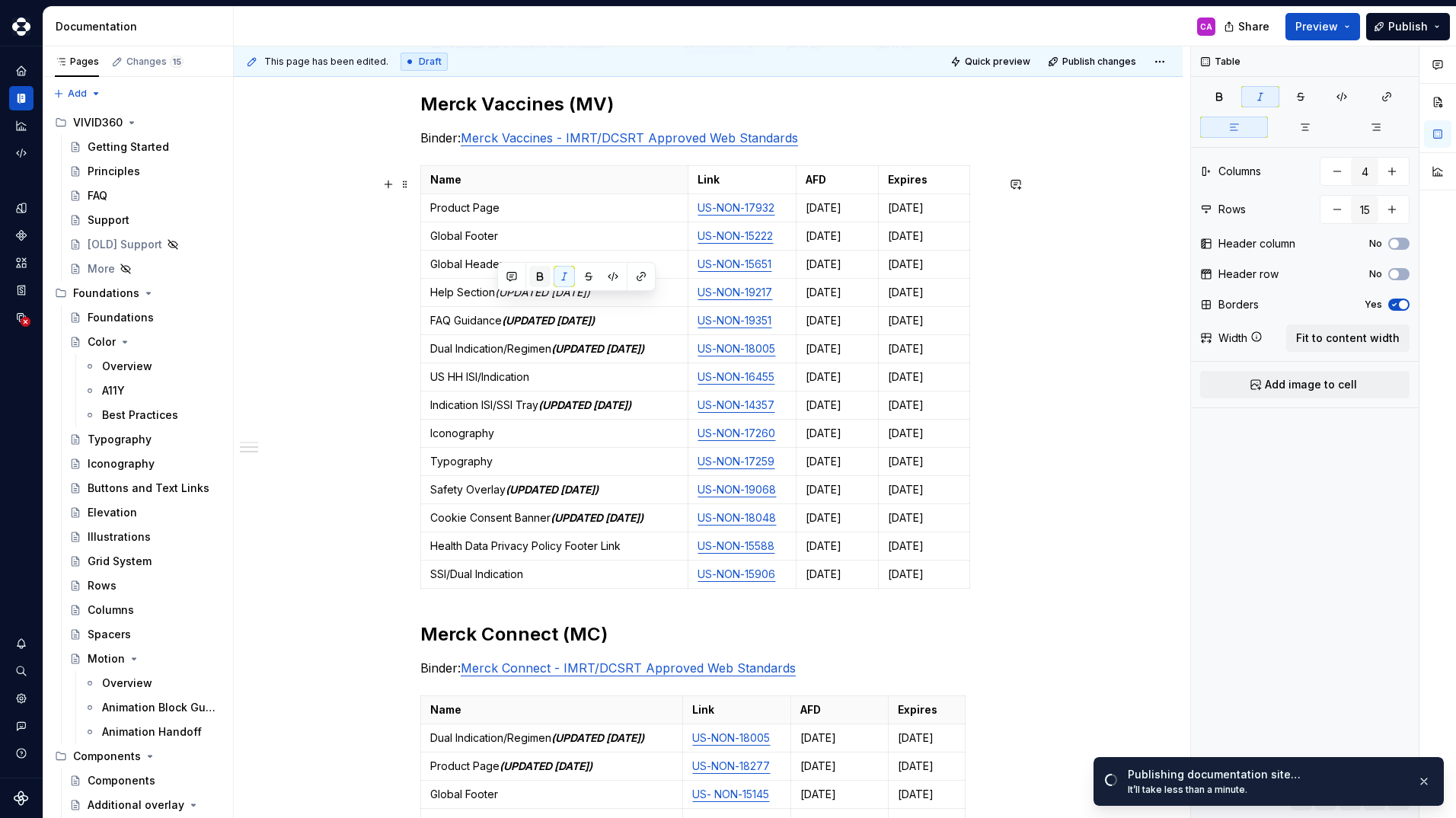
click at [541, 274] on button "button" at bounding box center [540, 277] width 22 height 22
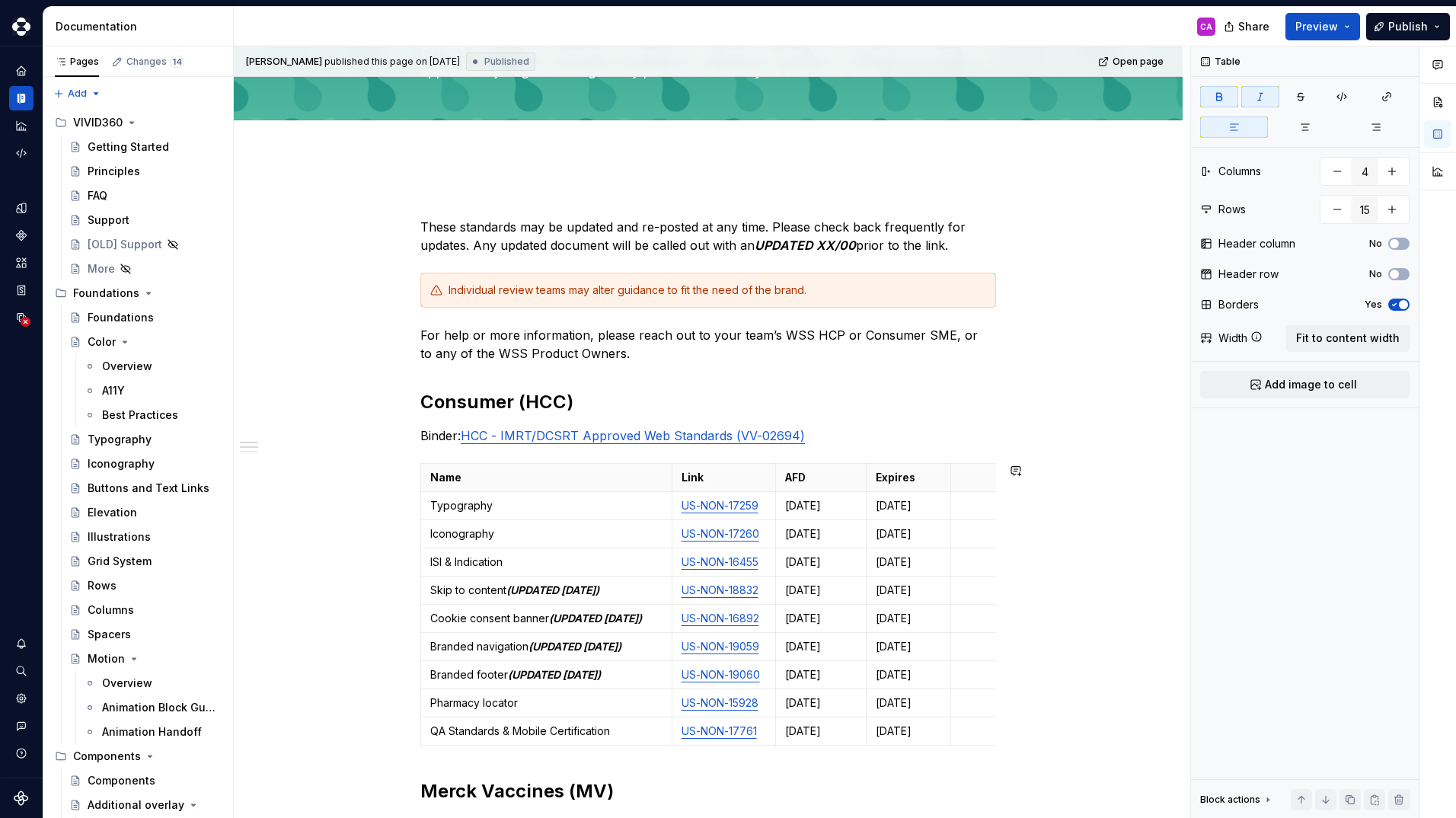
scroll to position [0, 0]
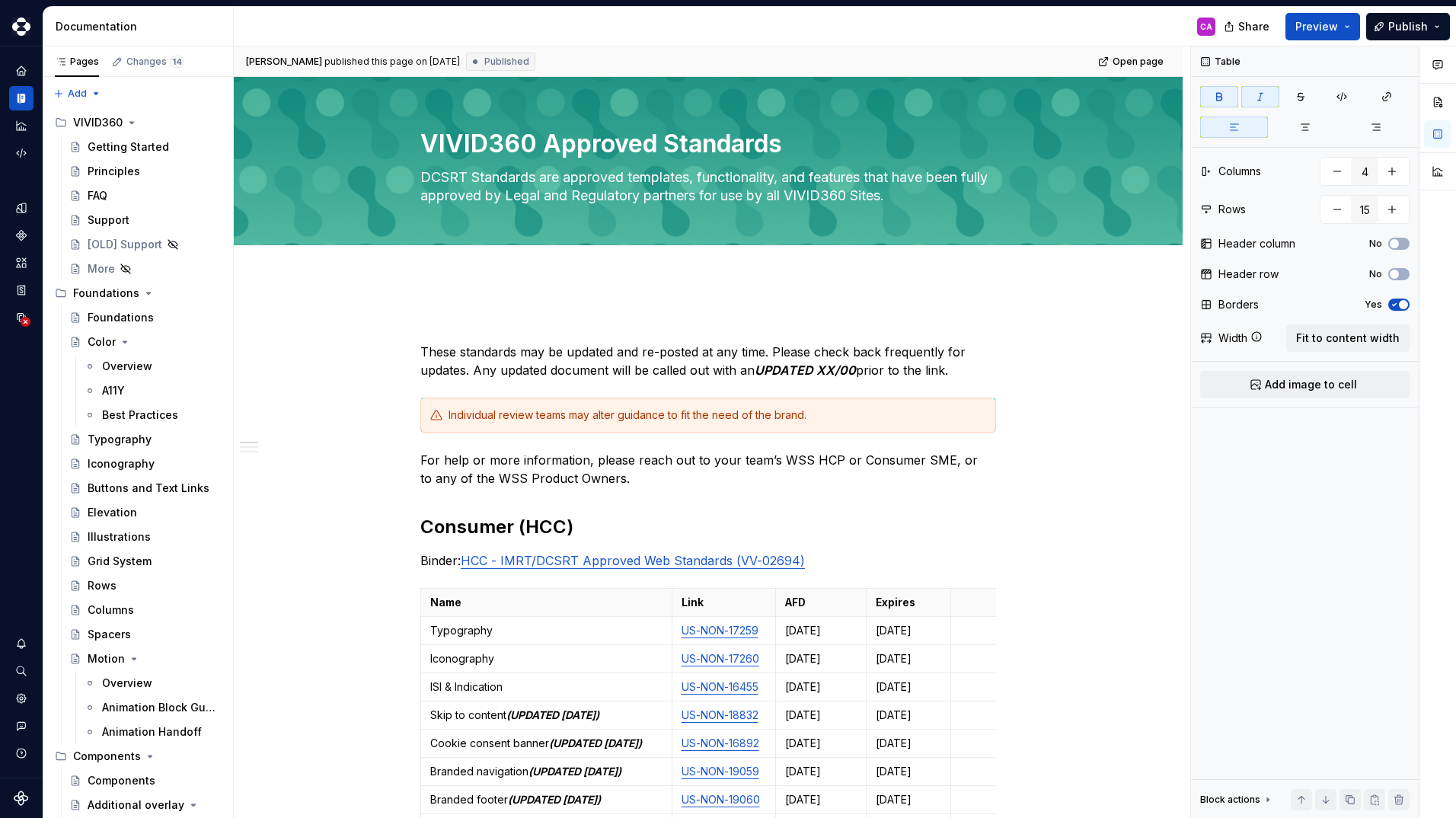
type textarea "*"
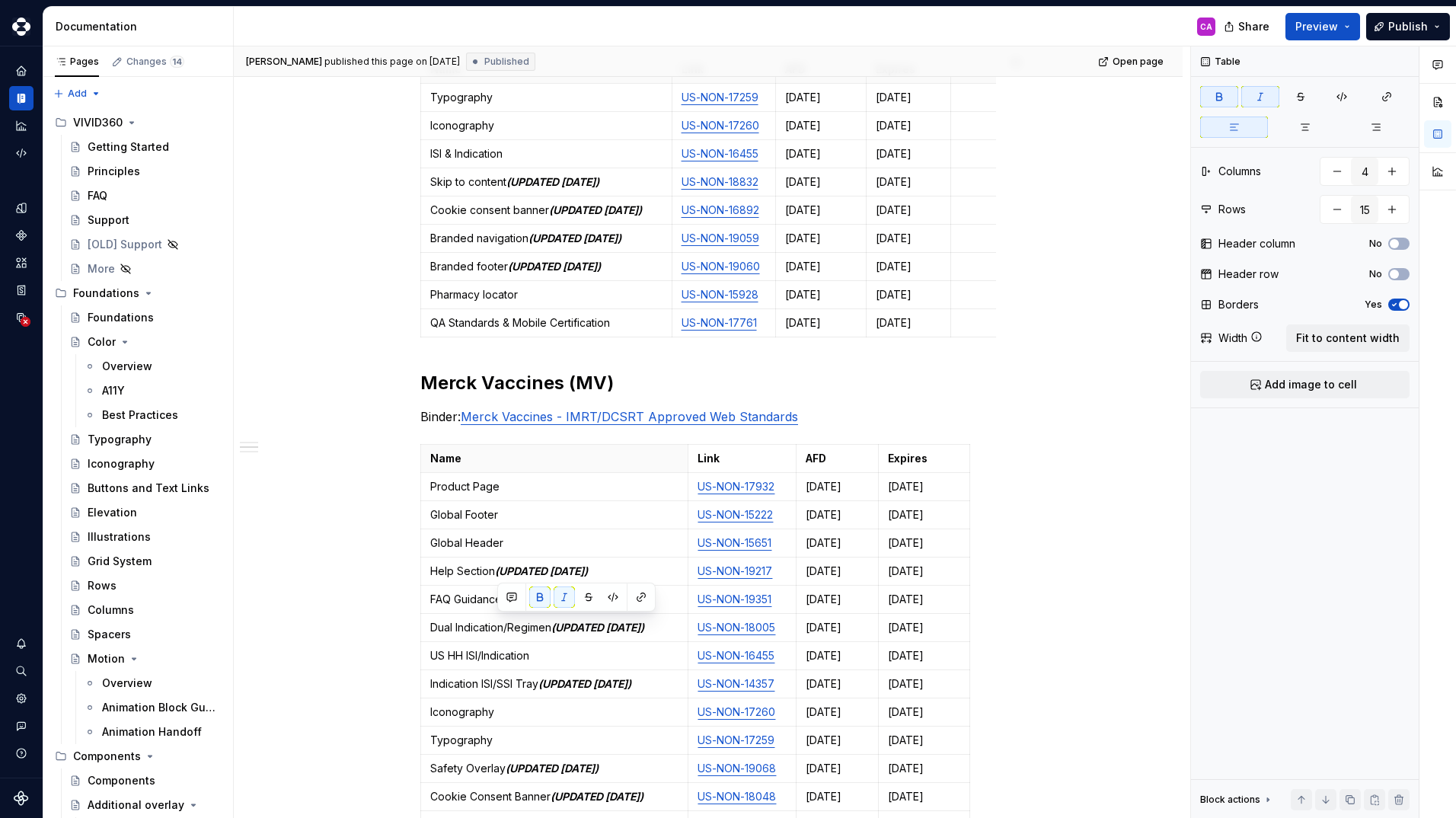
scroll to position [305, 0]
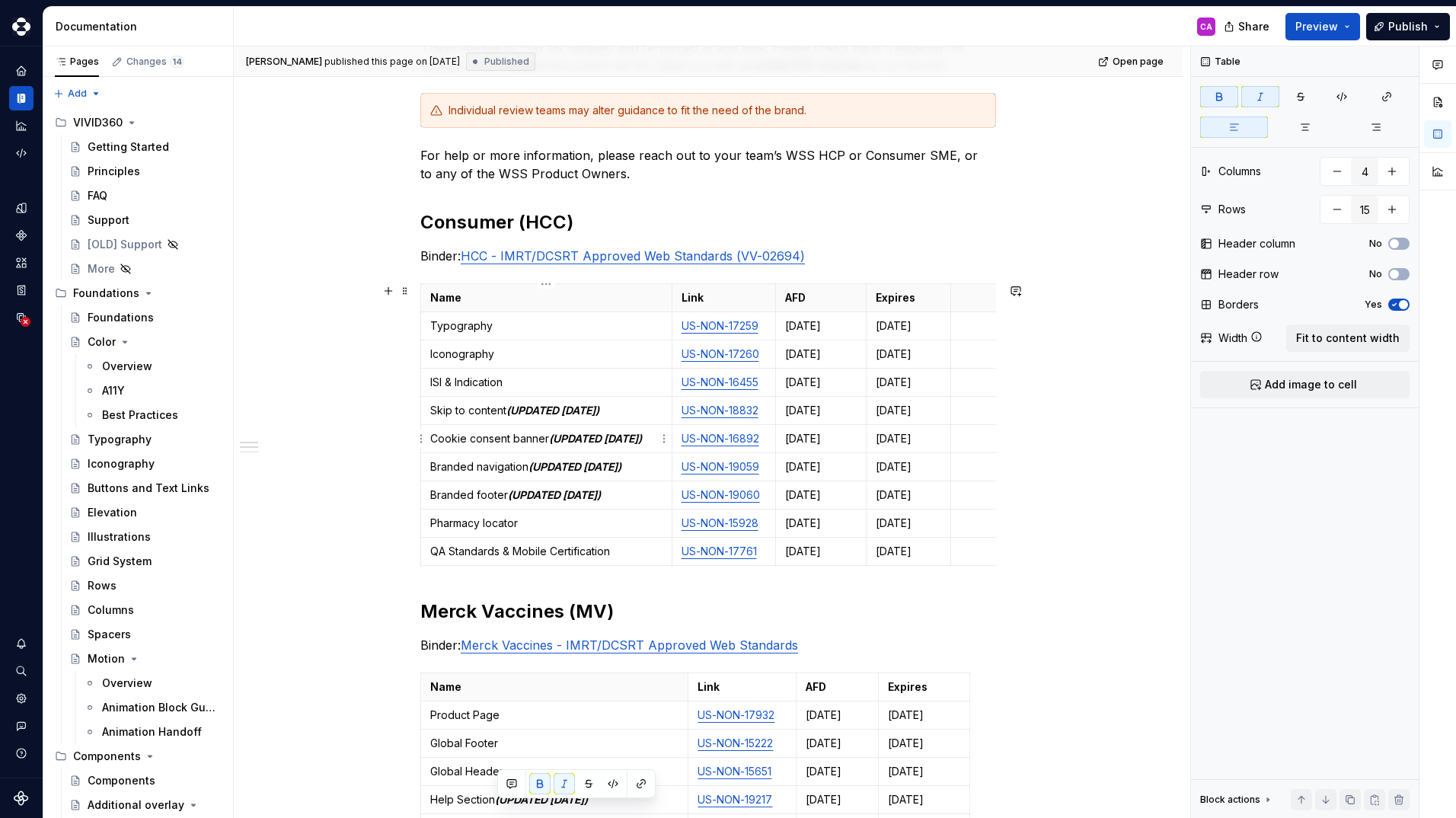
click at [593, 442] on em "(UPDATED [DATE])" at bounding box center [595, 438] width 93 height 13
type input "5"
type input "10"
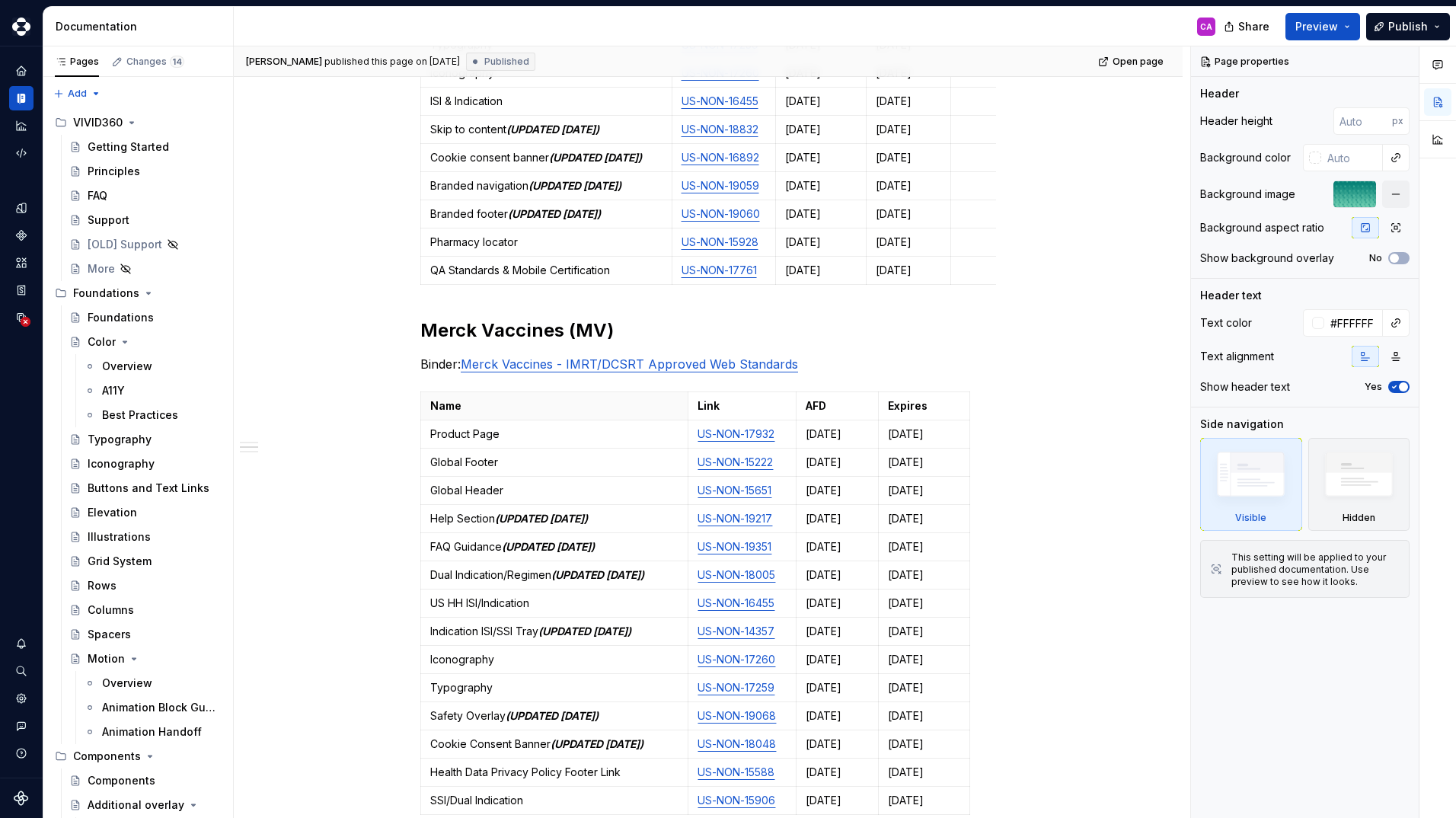
scroll to position [609, 0]
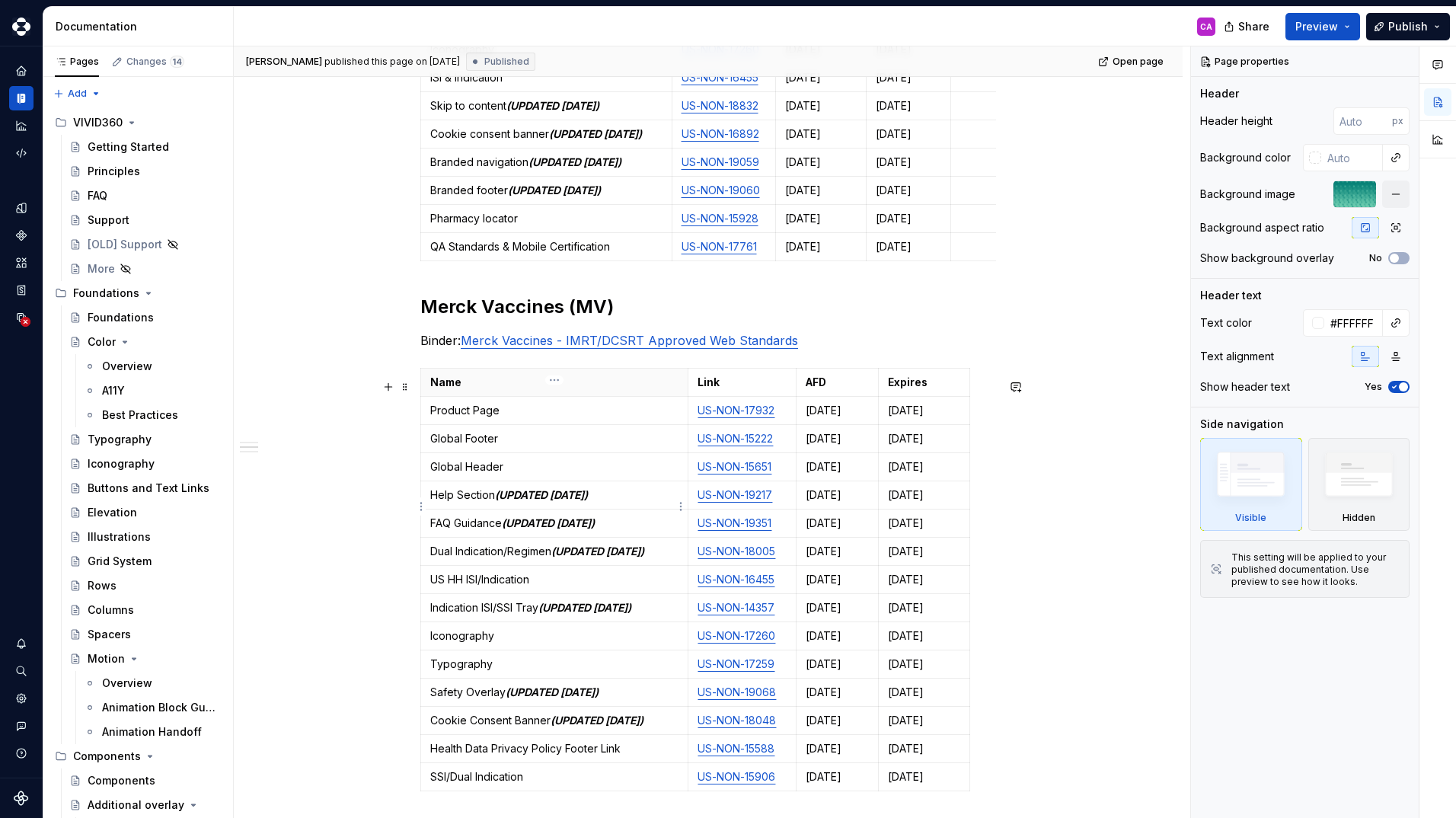
click at [587, 501] on em "(UPDATED 9/9/2025)" at bounding box center [541, 494] width 93 height 13
type textarea "*"
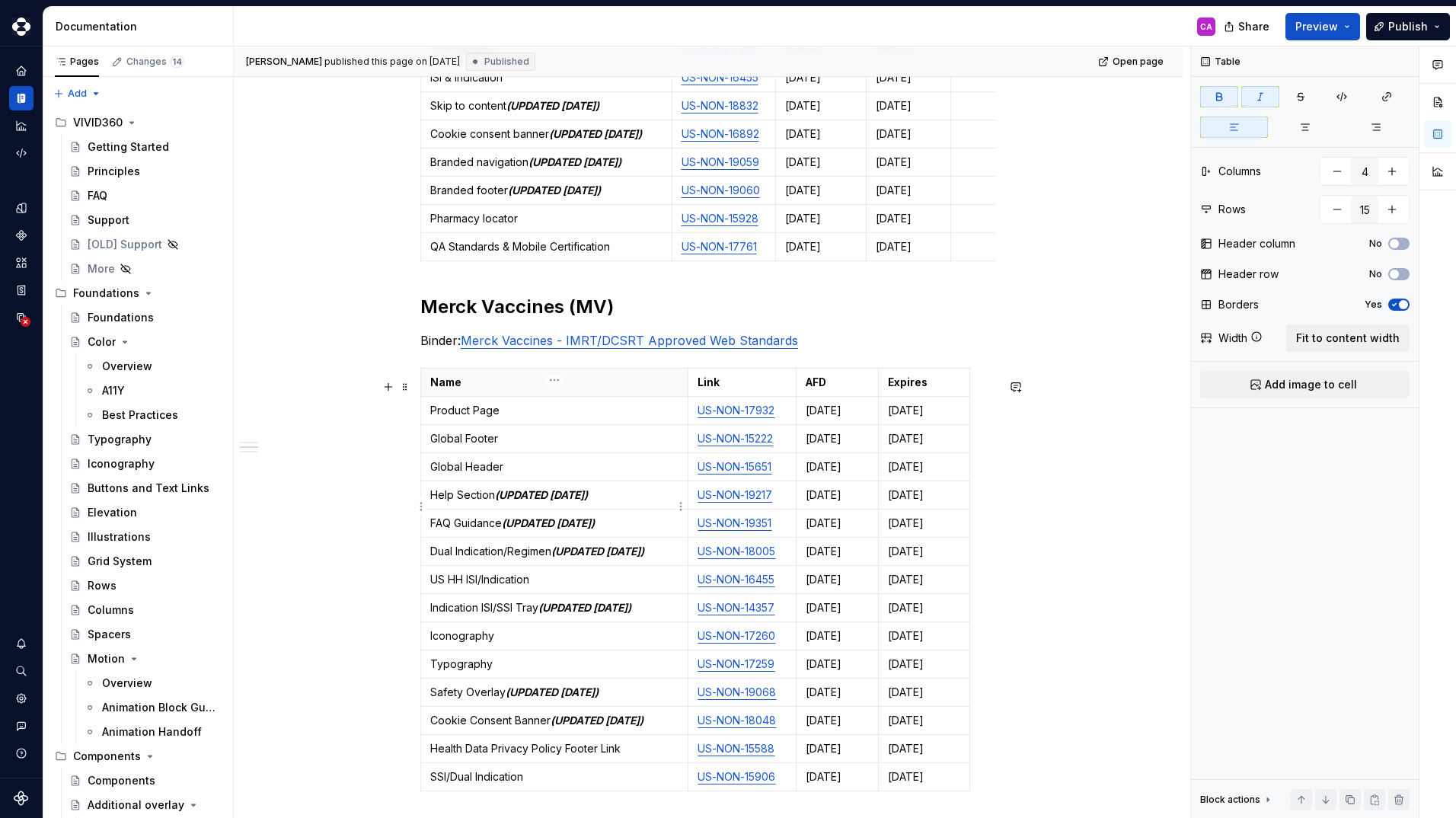
click at [587, 501] on em "(UPDATED [DATE])" at bounding box center [541, 494] width 93 height 13
click at [614, 502] on p "Help Section (UPDATED 9/9/2025)" at bounding box center [554, 494] width 248 height 15
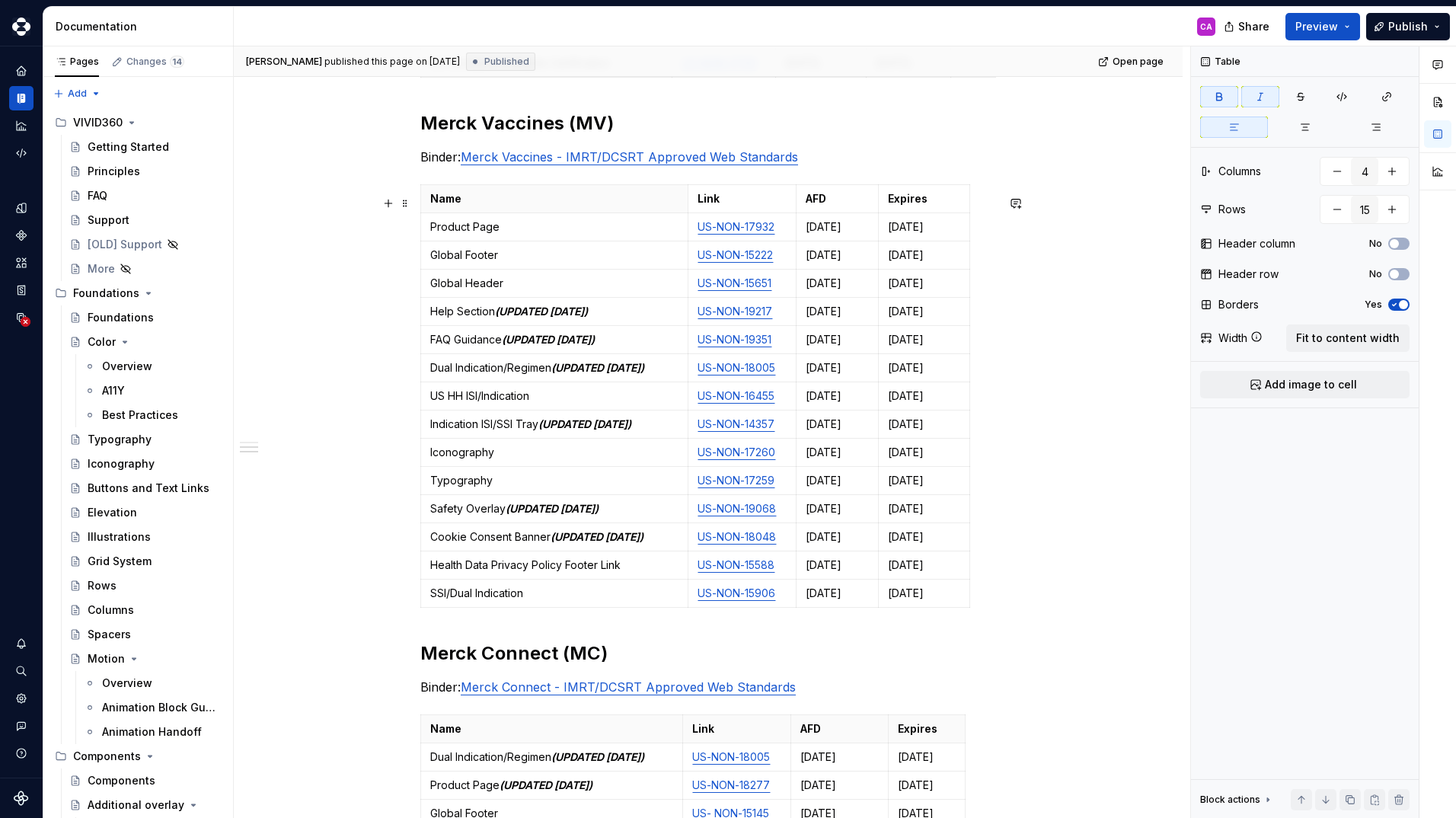
scroll to position [761, 0]
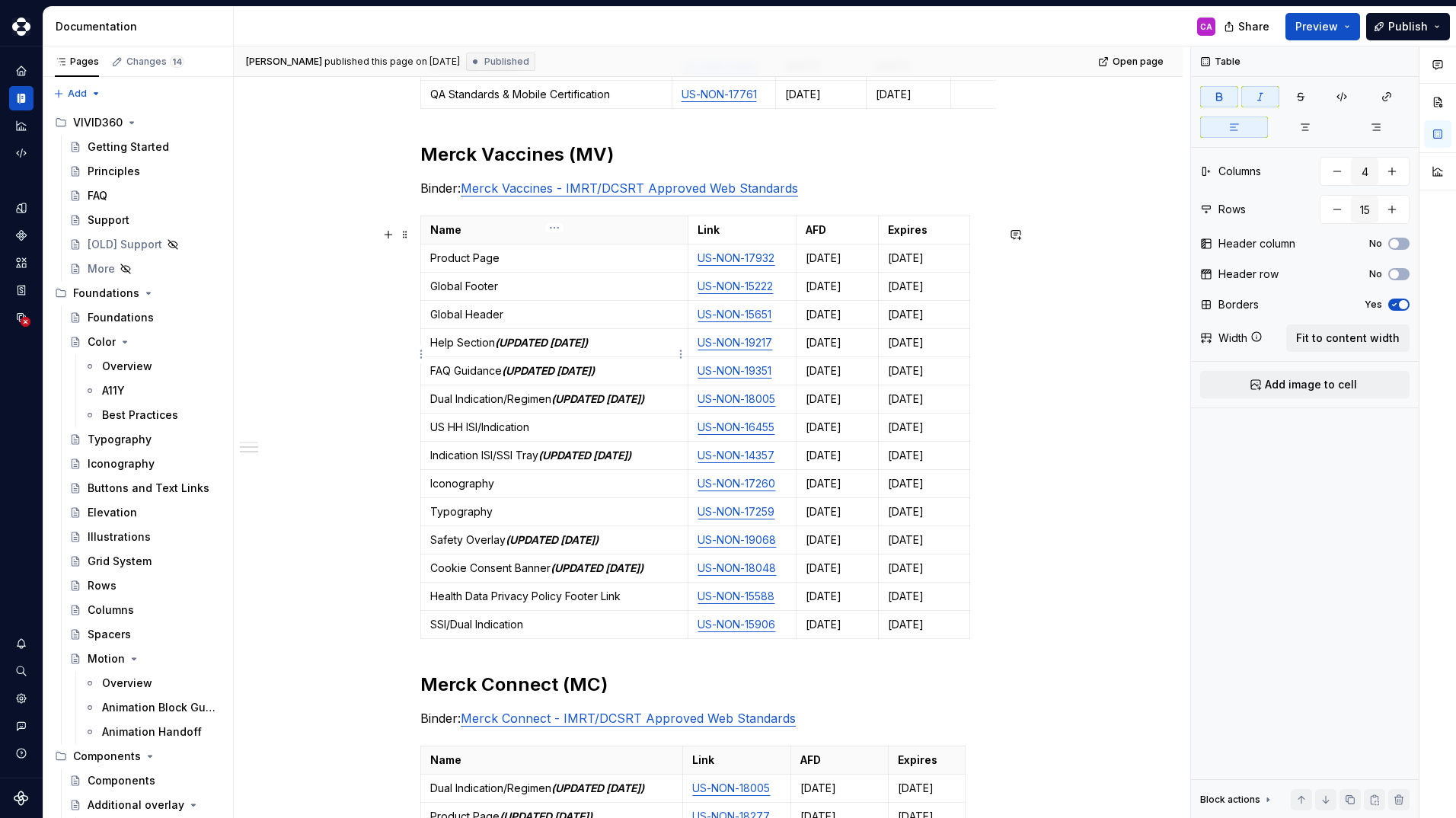
click at [553, 348] on em "(UPDATED [DATE])" at bounding box center [541, 342] width 93 height 13
click at [554, 348] on em "(UPDATED [DATE])" at bounding box center [541, 342] width 93 height 13
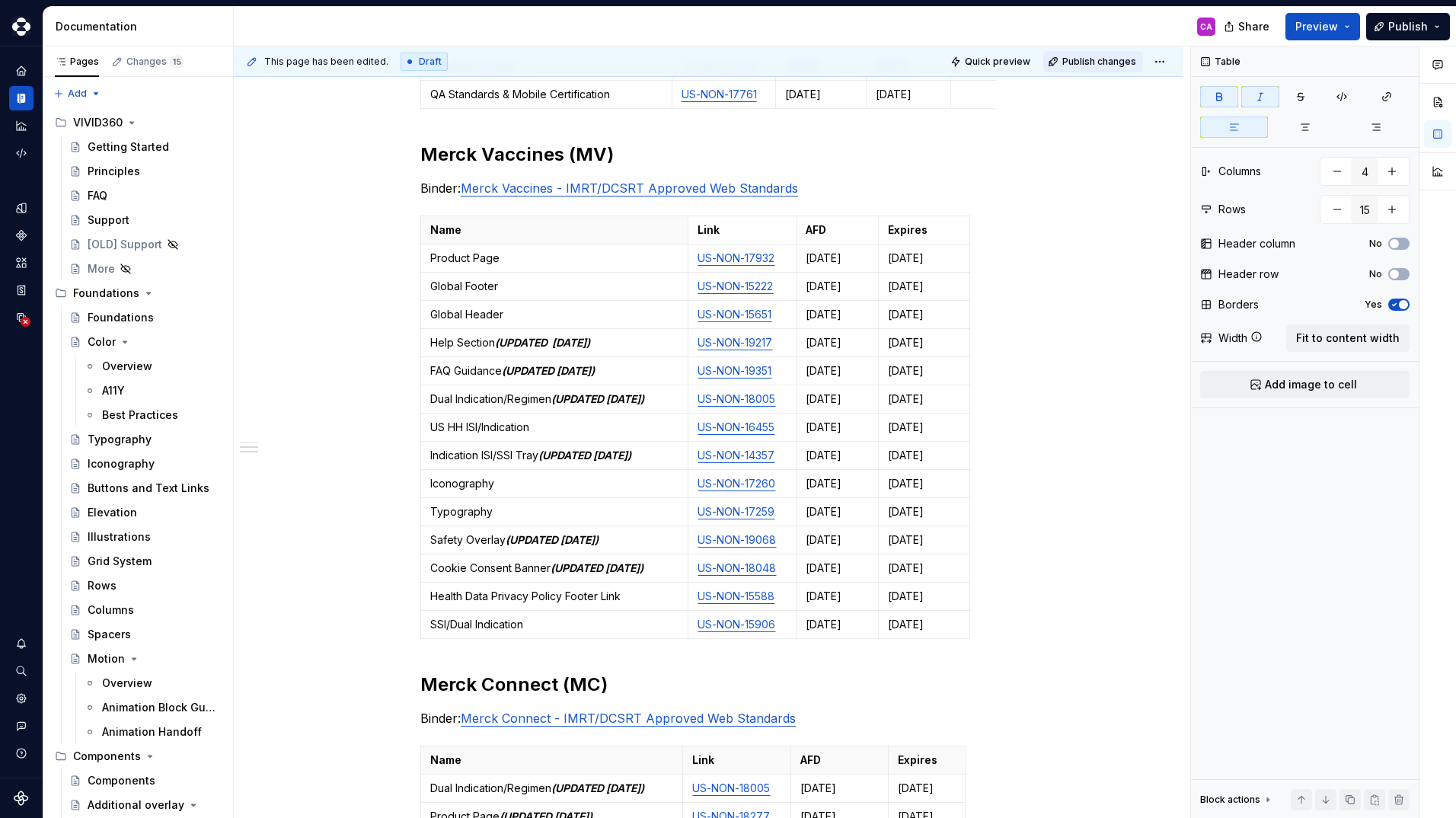
click at [1072, 68] on button "Publish changes" at bounding box center [1093, 62] width 100 height 22
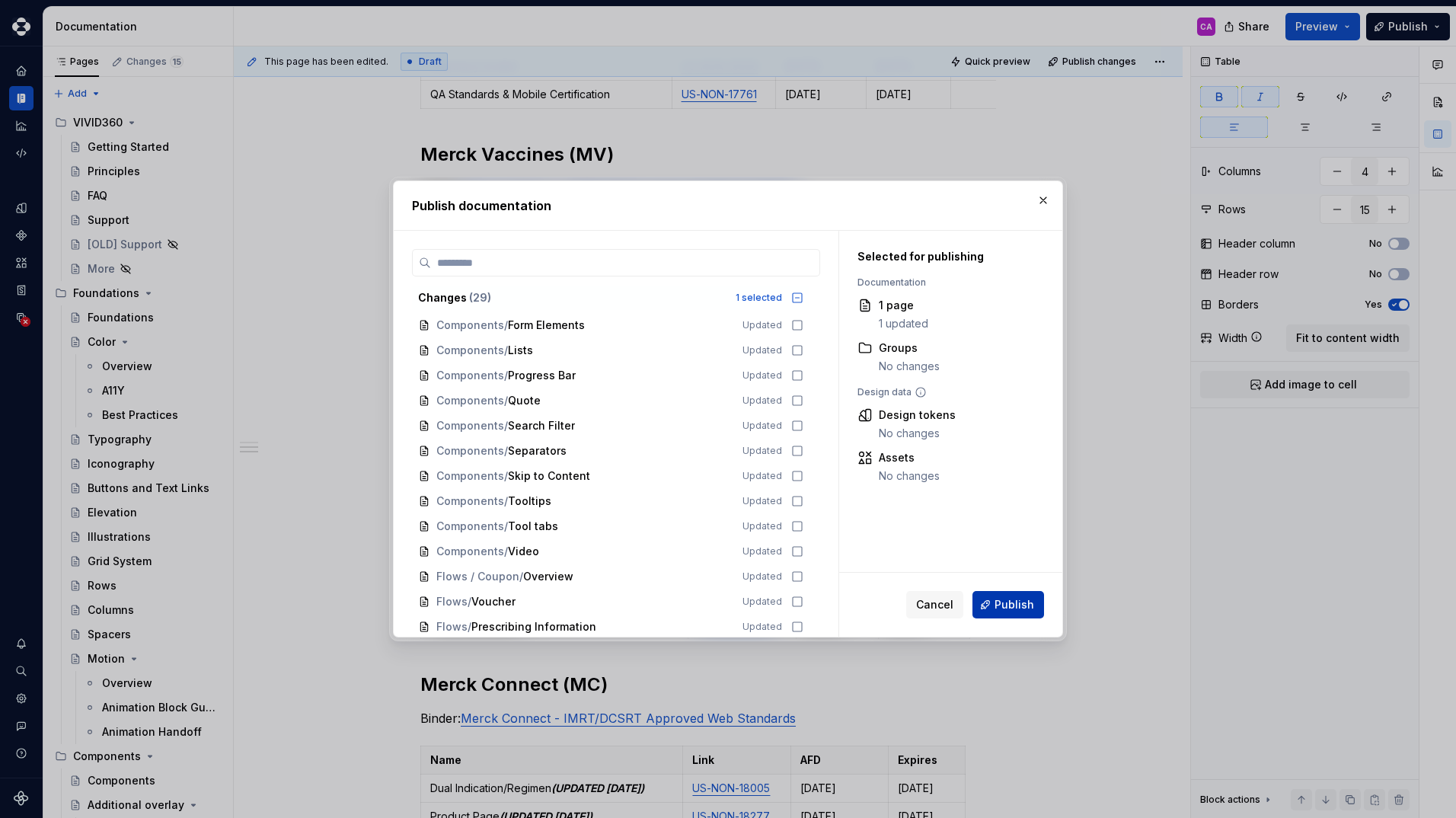
click at [1004, 606] on span "Publish" at bounding box center [1014, 604] width 40 height 15
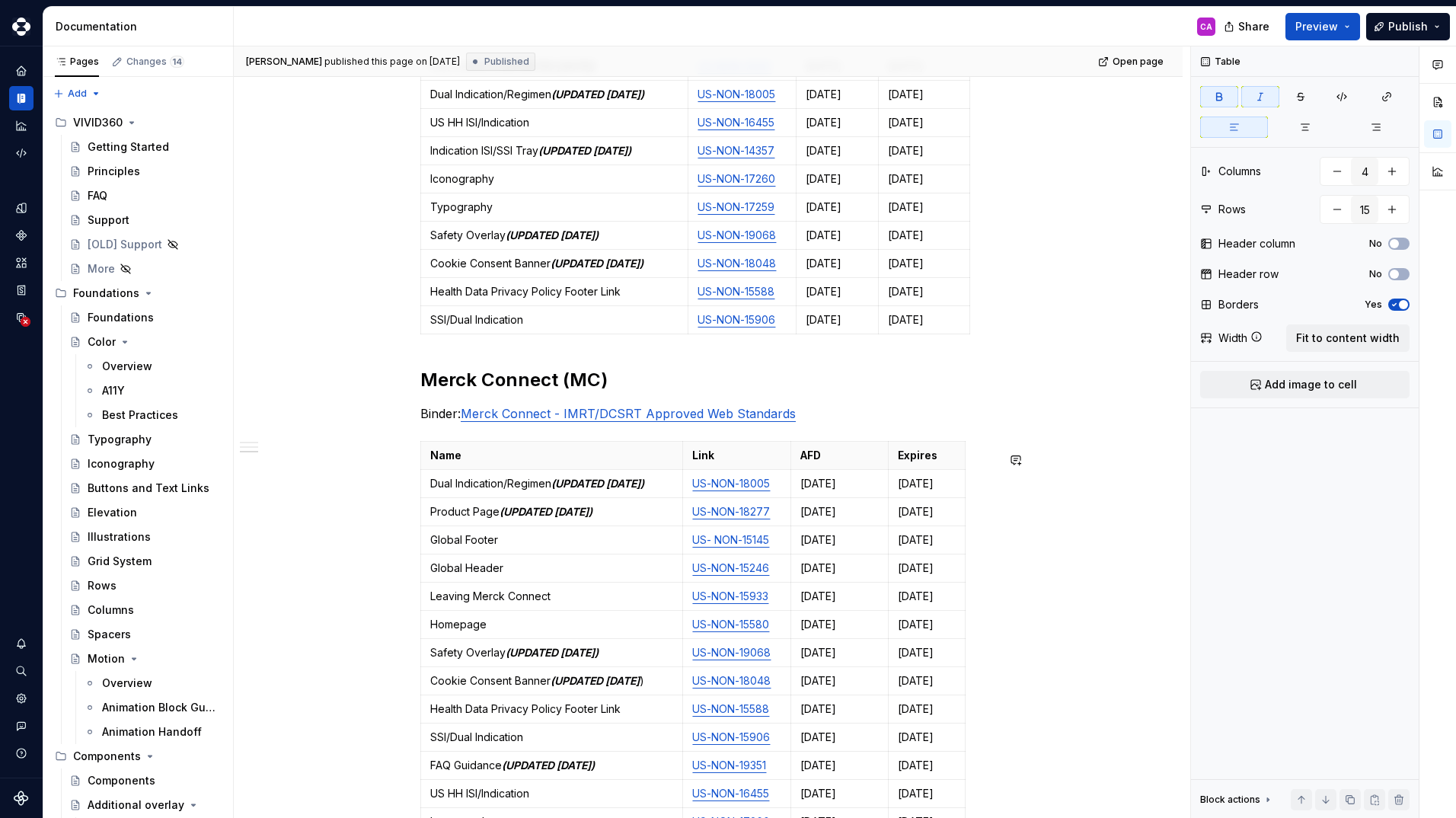
scroll to position [837, 0]
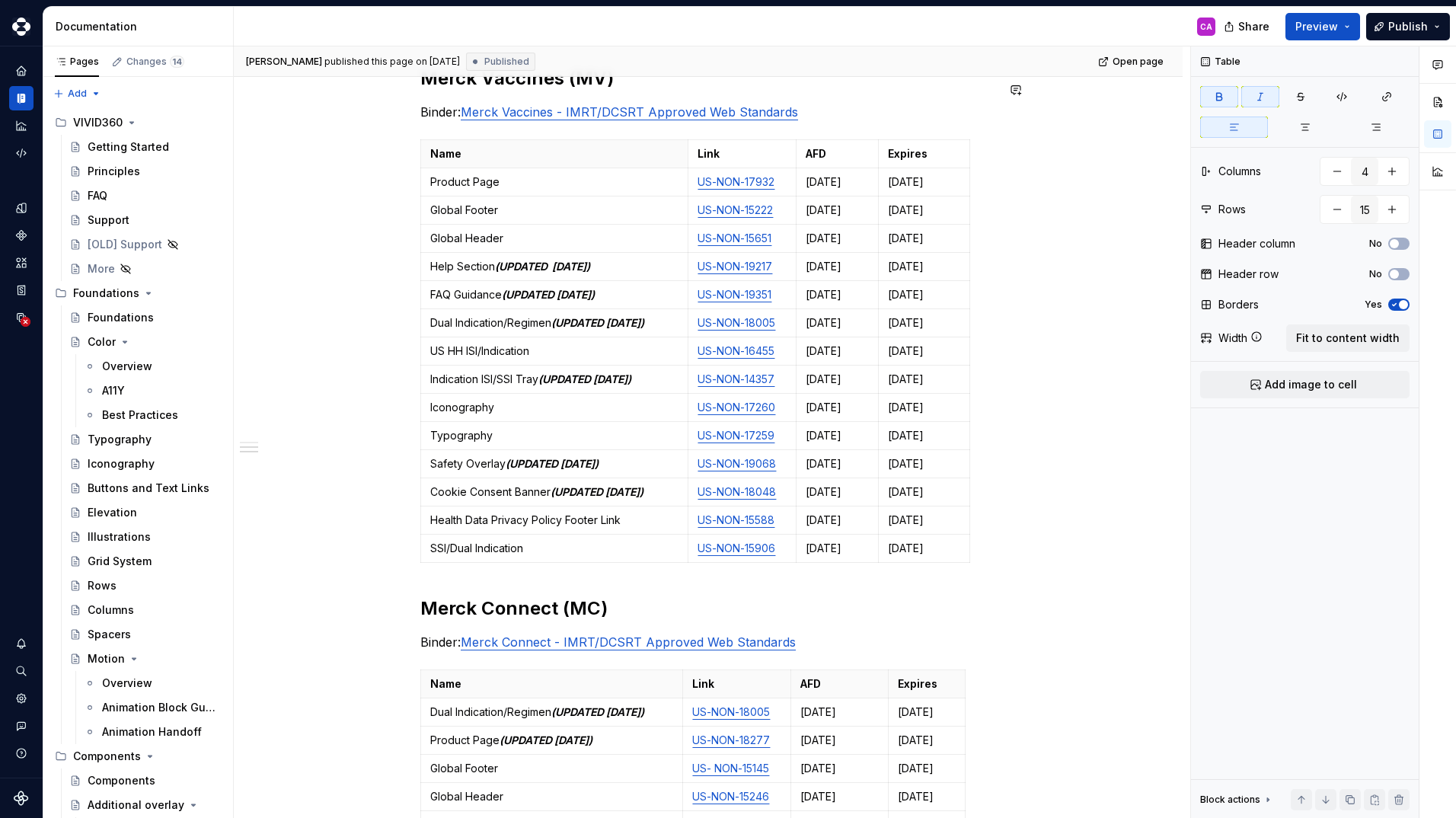
type textarea "*"
